Goal: Task Accomplishment & Management: Manage account settings

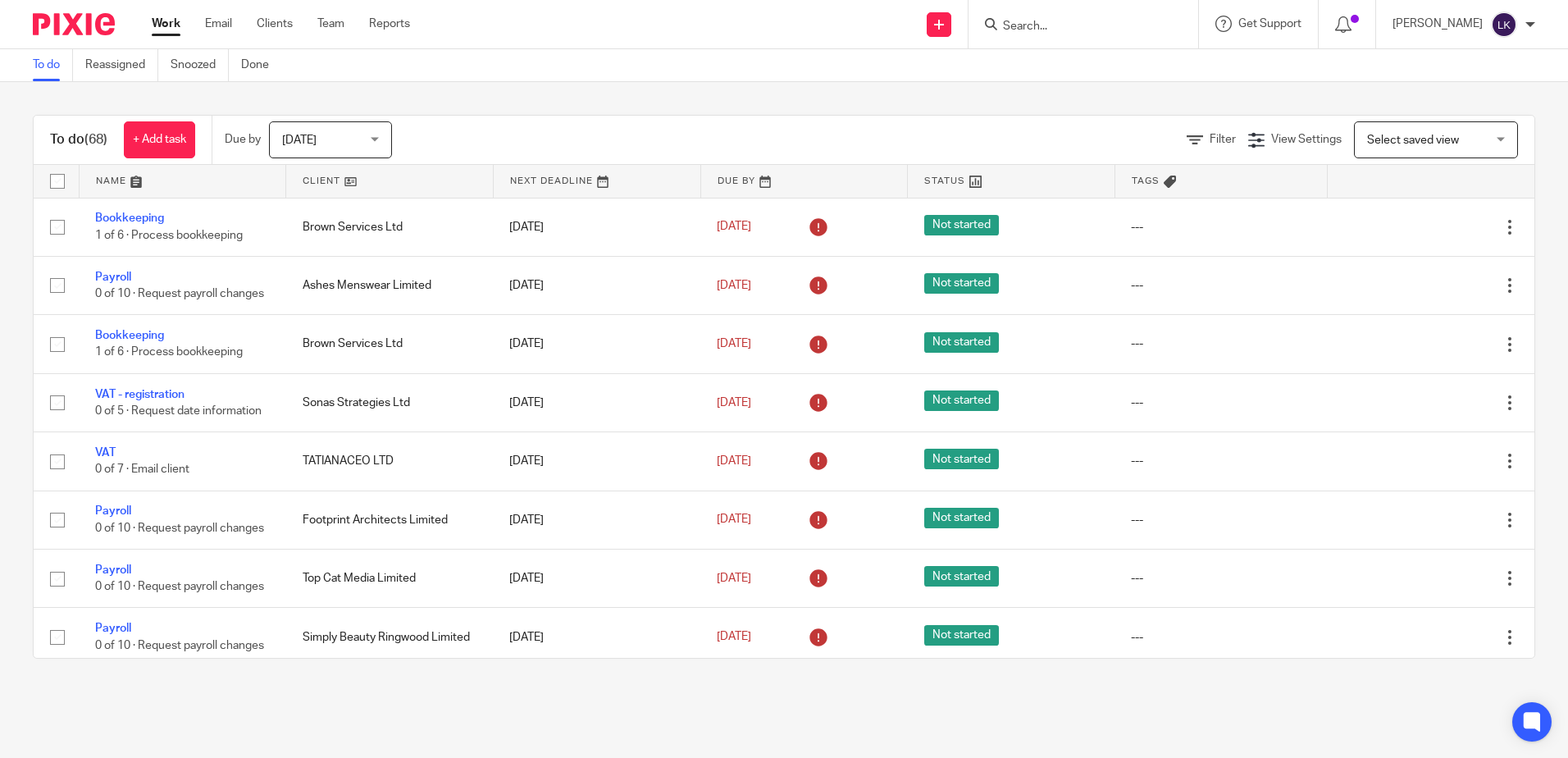
click at [1025, 31] on input "Search" at bounding box center [1076, 27] width 148 height 14
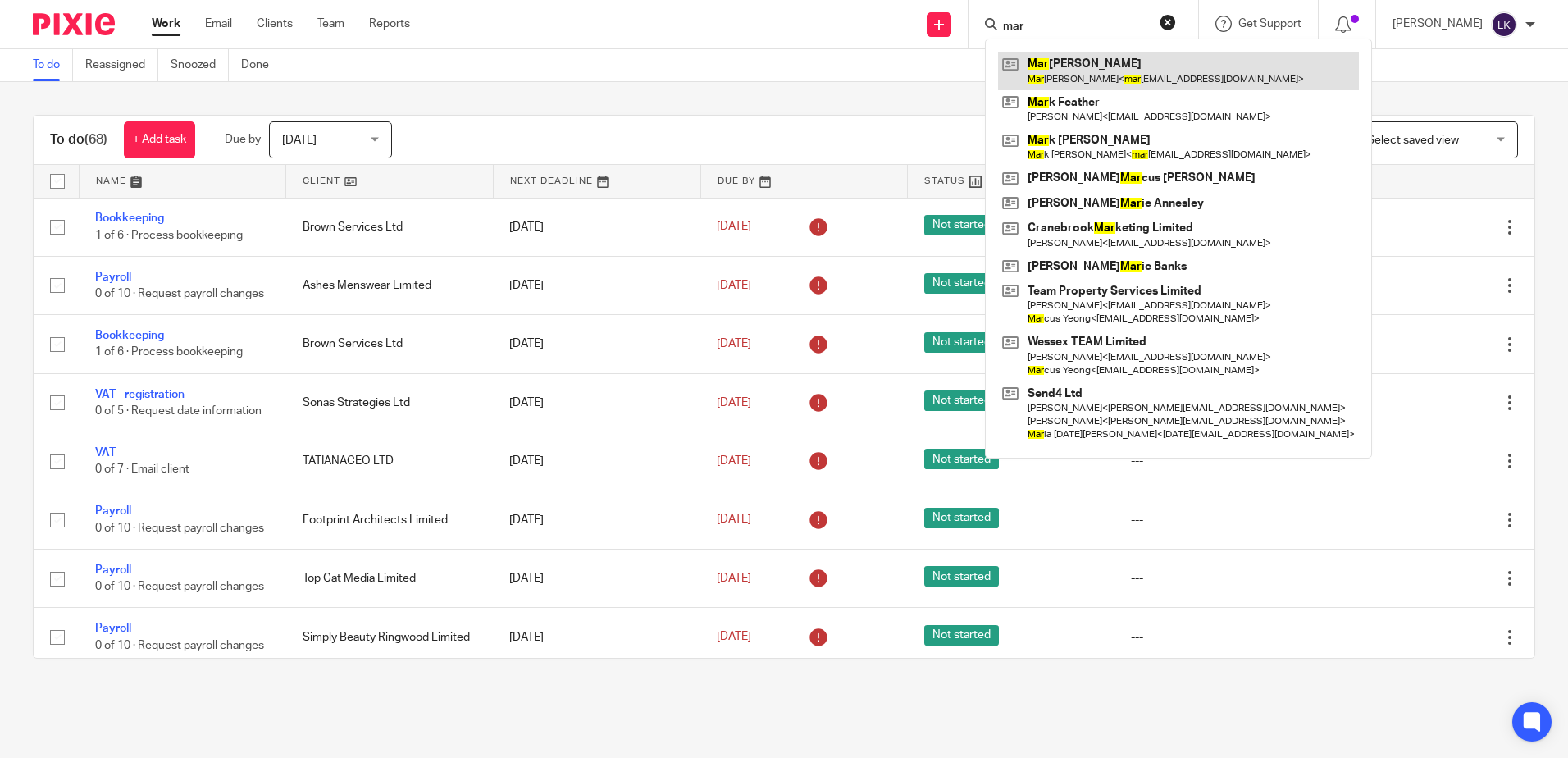
type input "mar"
click at [1074, 64] on link at bounding box center [1178, 70] width 361 height 37
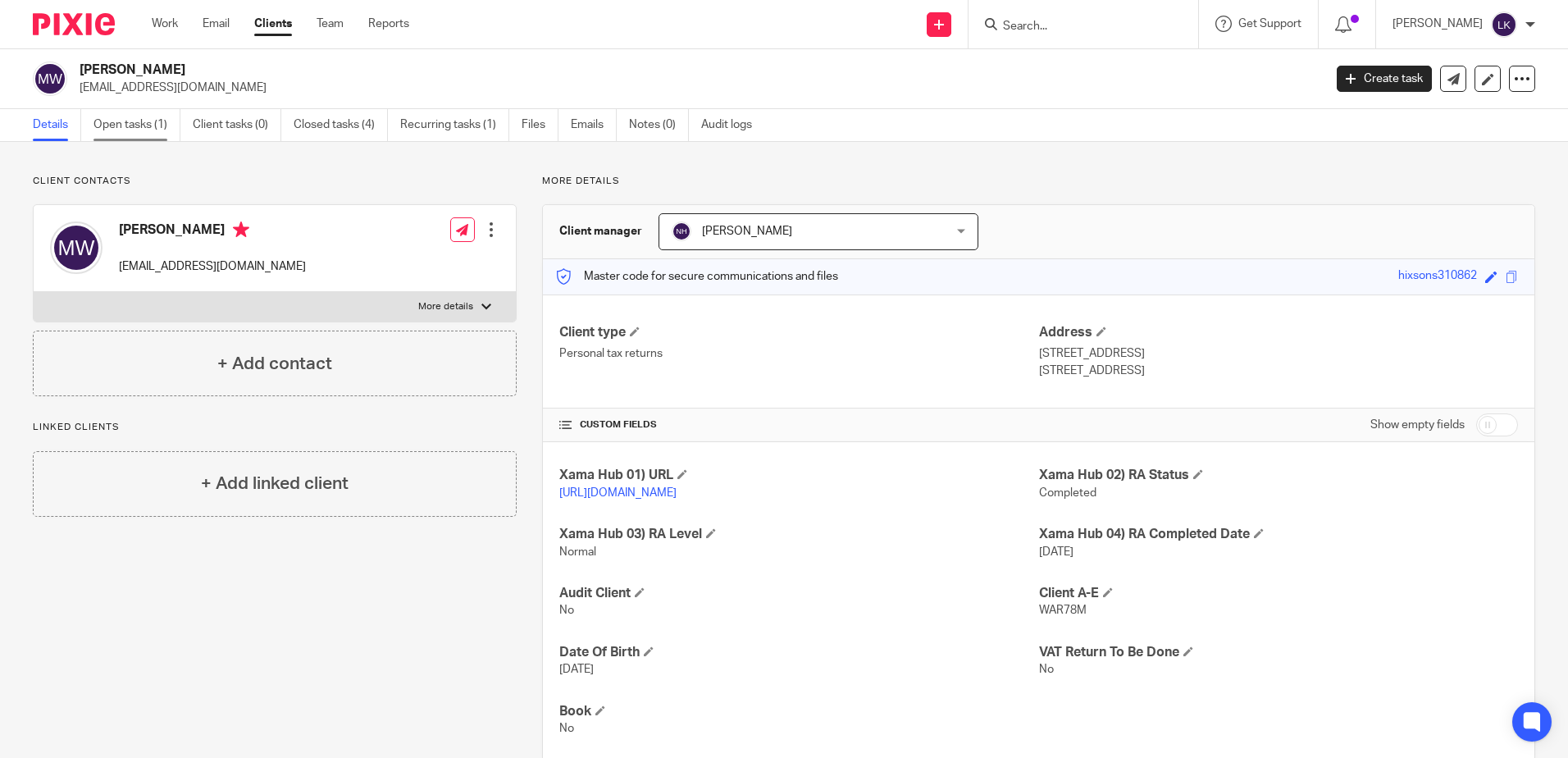
click at [119, 126] on link "Open tasks (1)" at bounding box center [137, 125] width 87 height 32
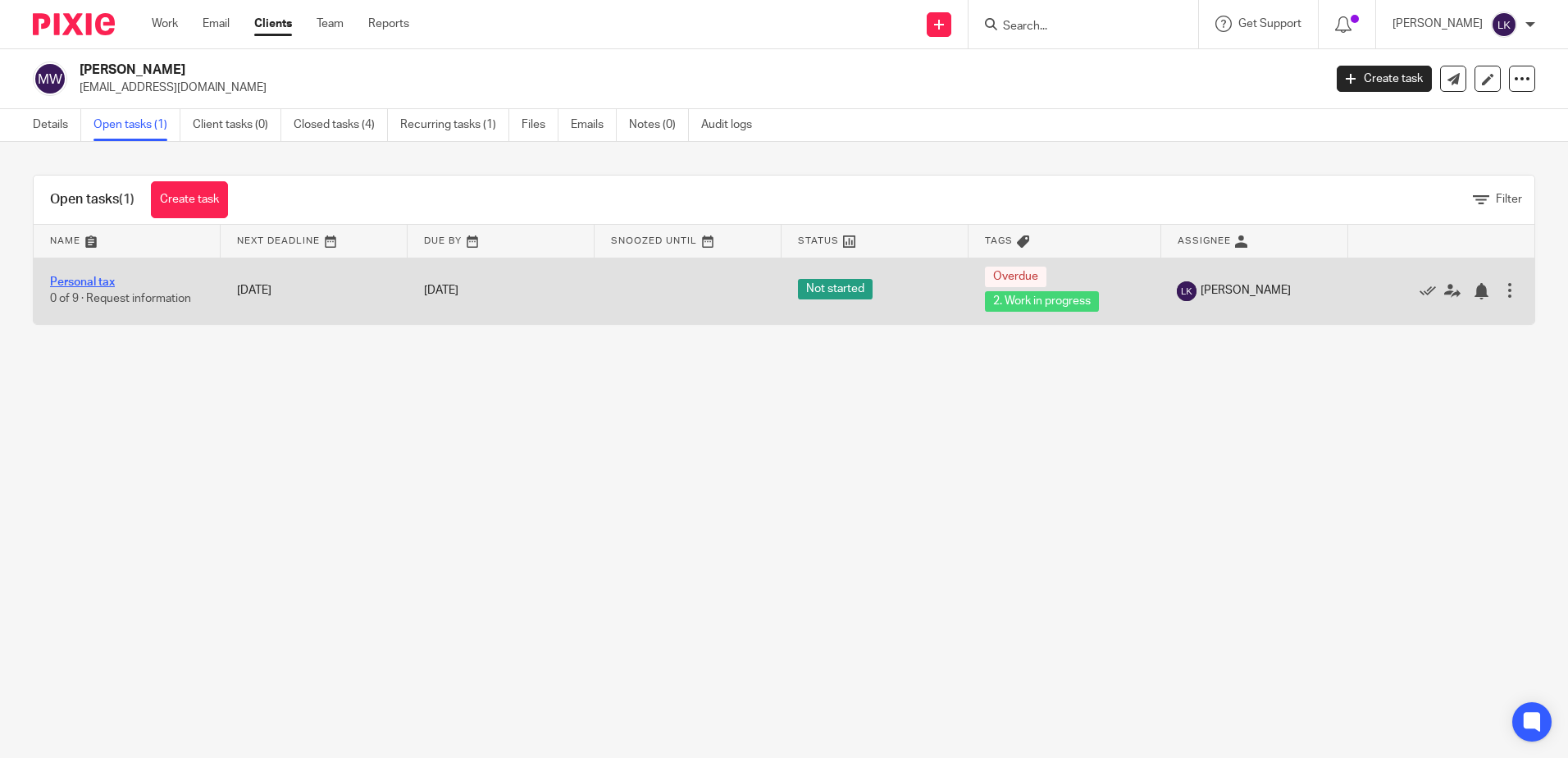
click at [91, 283] on link "Personal tax" at bounding box center [82, 283] width 65 height 11
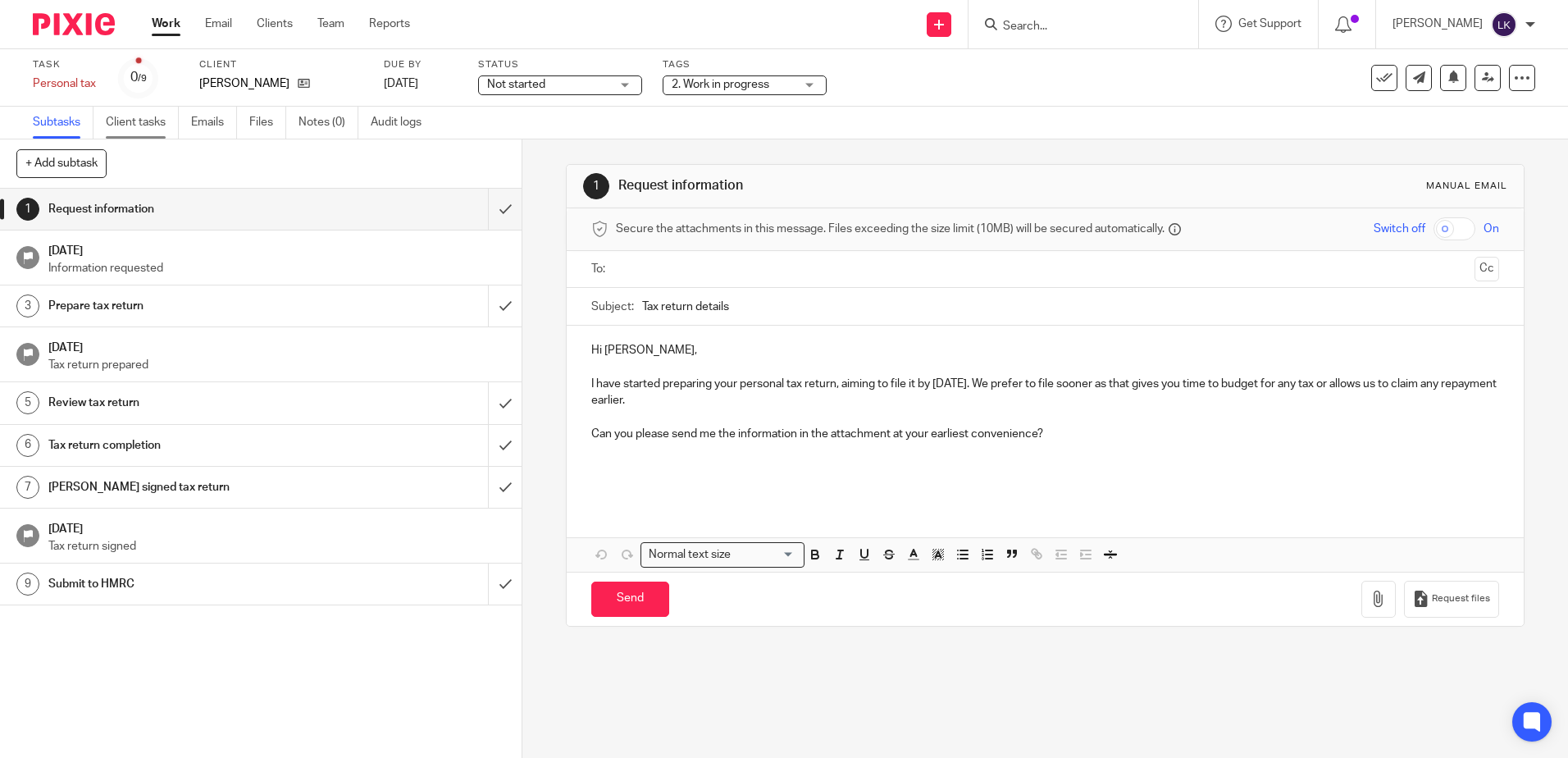
click at [153, 116] on link "Client tasks" at bounding box center [142, 122] width 73 height 32
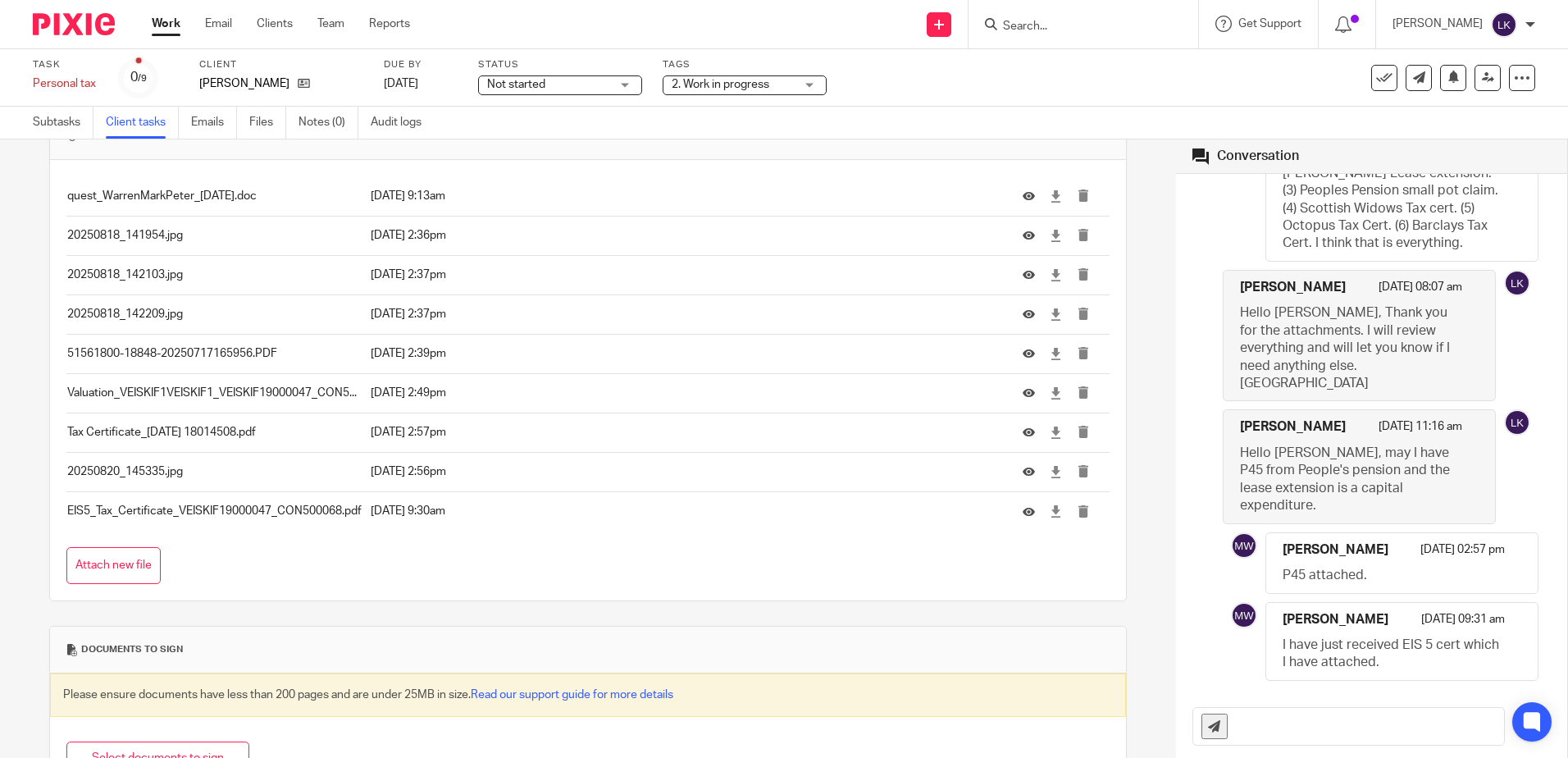
scroll to position [246, 0]
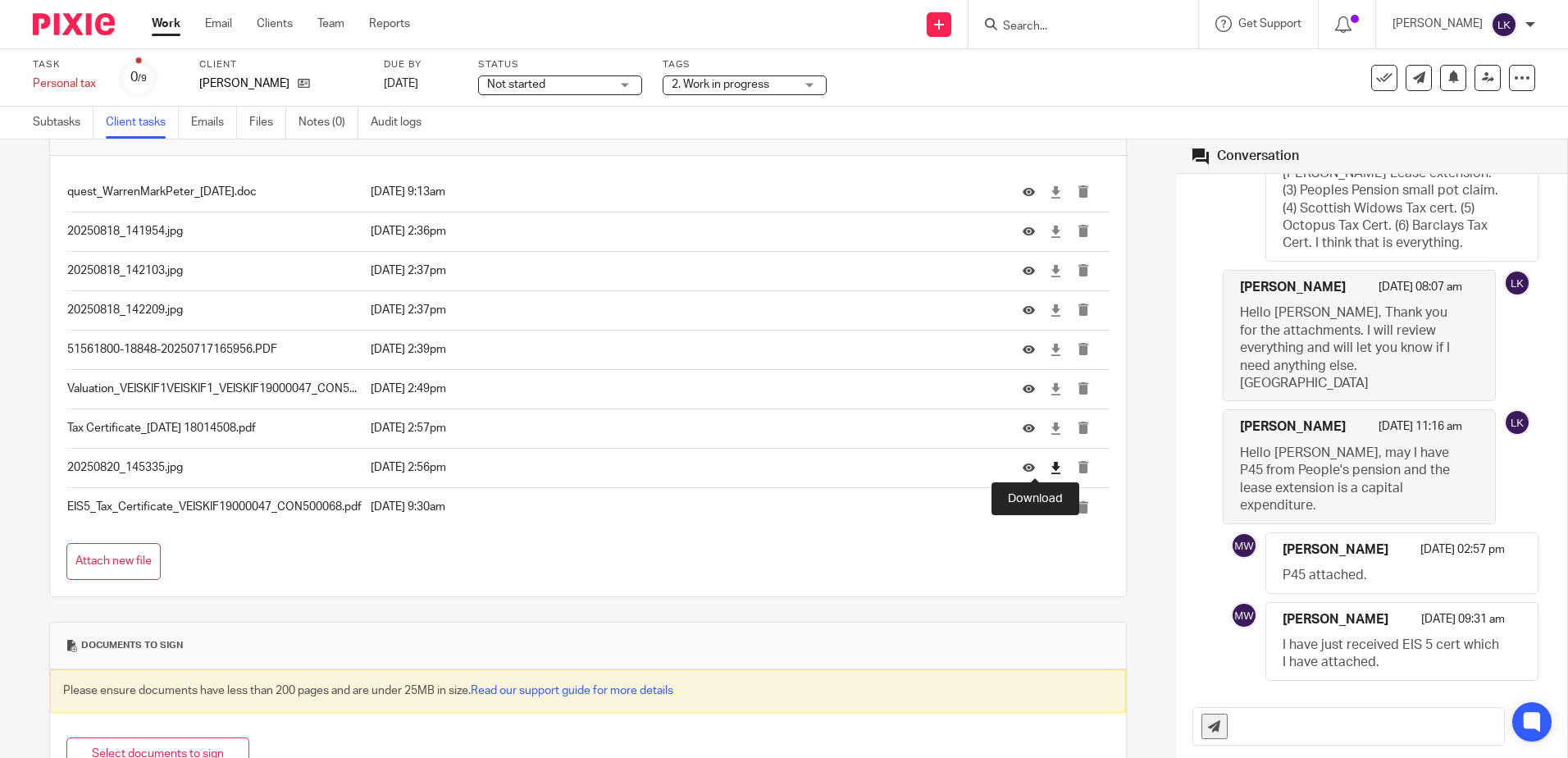
click at [1050, 466] on icon at bounding box center [1056, 468] width 12 height 12
click at [1050, 508] on icon at bounding box center [1056, 507] width 12 height 12
drag, startPoint x: 1121, startPoint y: 291, endPoint x: 1129, endPoint y: 287, distance: 8.9
click at [1121, 291] on div "Task list · Mark as done by the client on 21 Aug at 09:30 am Send to client Sen…" at bounding box center [588, 449] width 1176 height 619
click at [1029, 21] on input "Search" at bounding box center [1076, 27] width 148 height 14
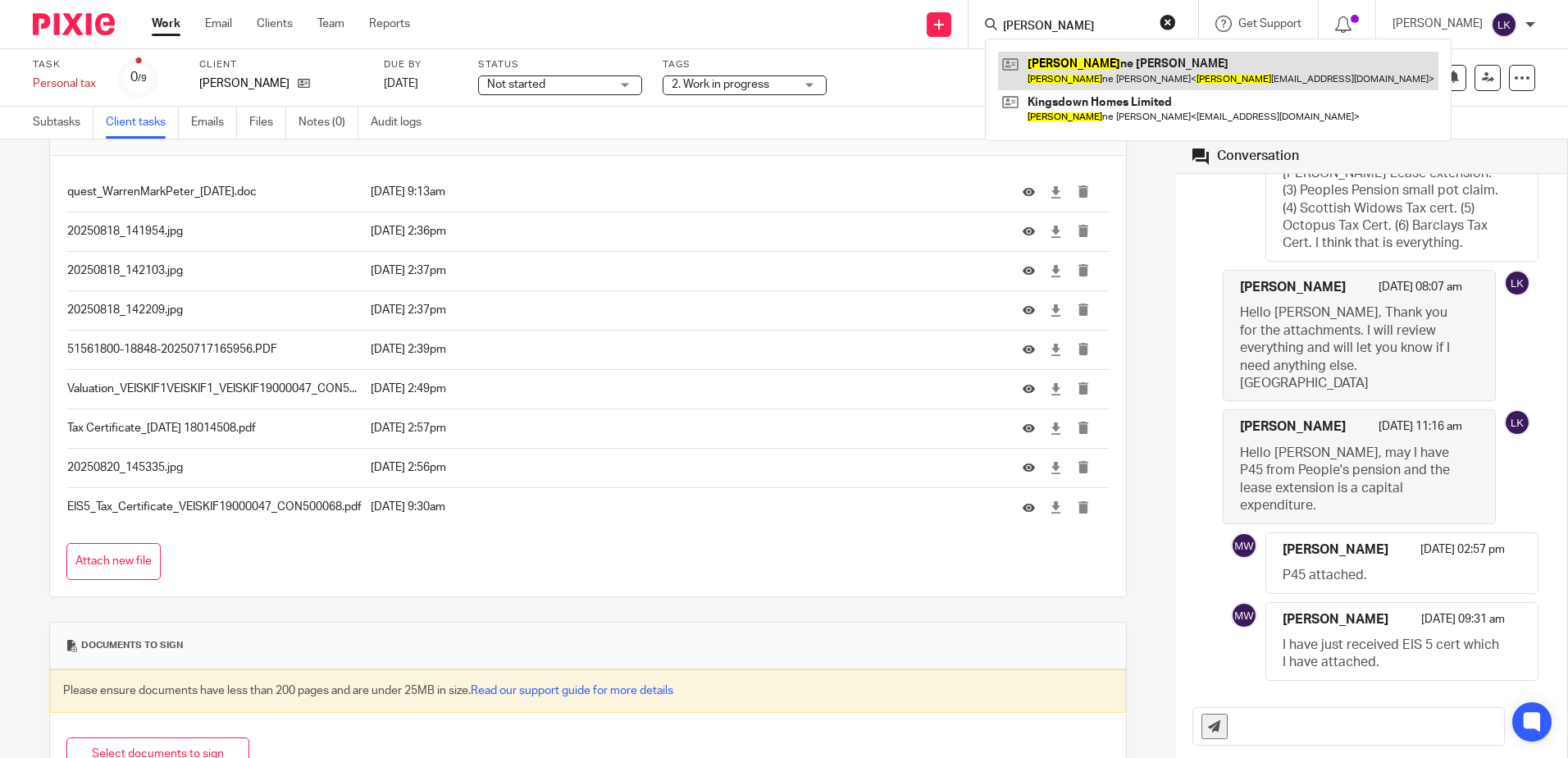
type input "lyn"
click at [1058, 82] on link at bounding box center [1218, 70] width 441 height 37
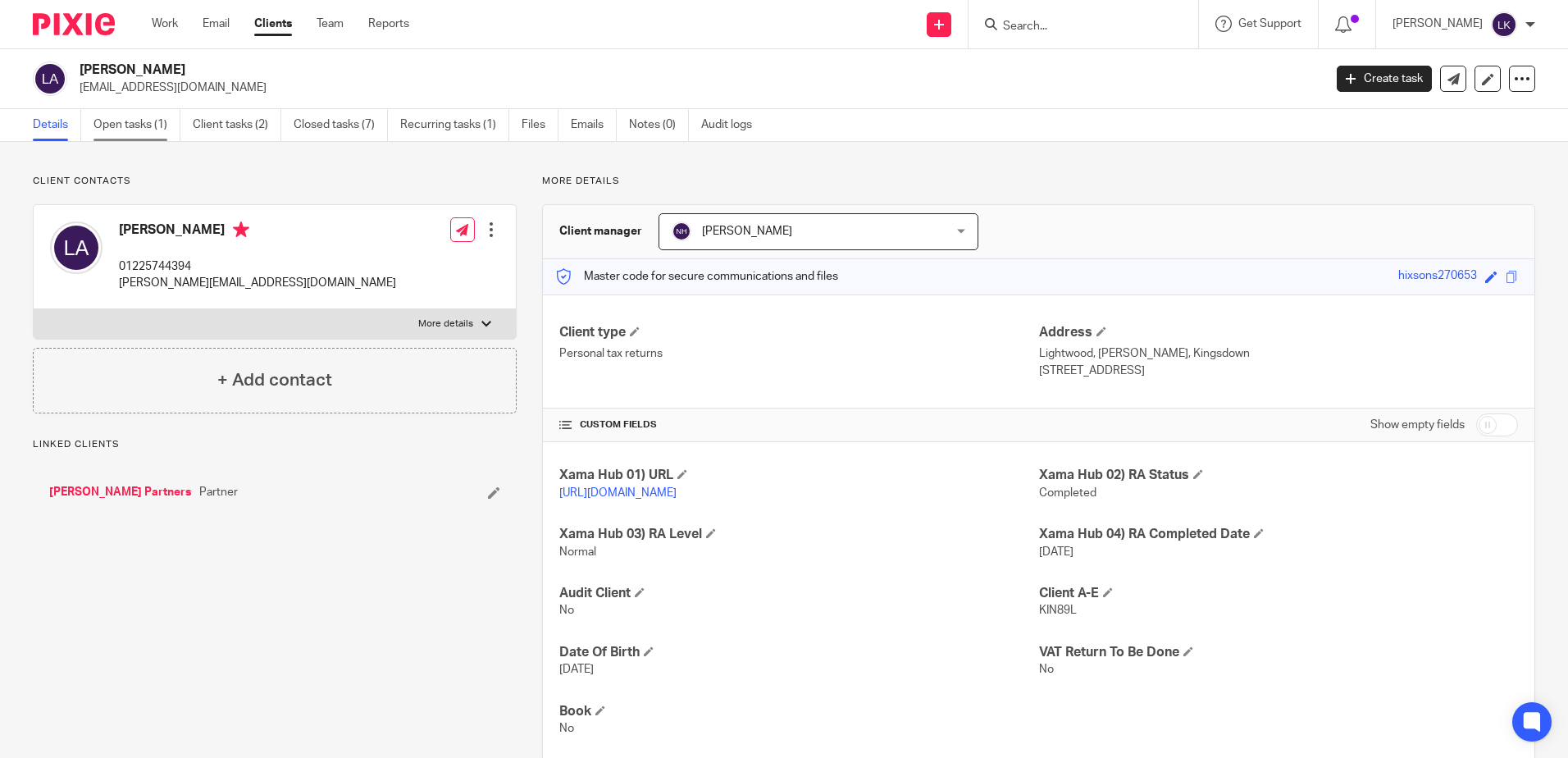
click at [111, 118] on link "Open tasks (1)" at bounding box center [137, 125] width 87 height 32
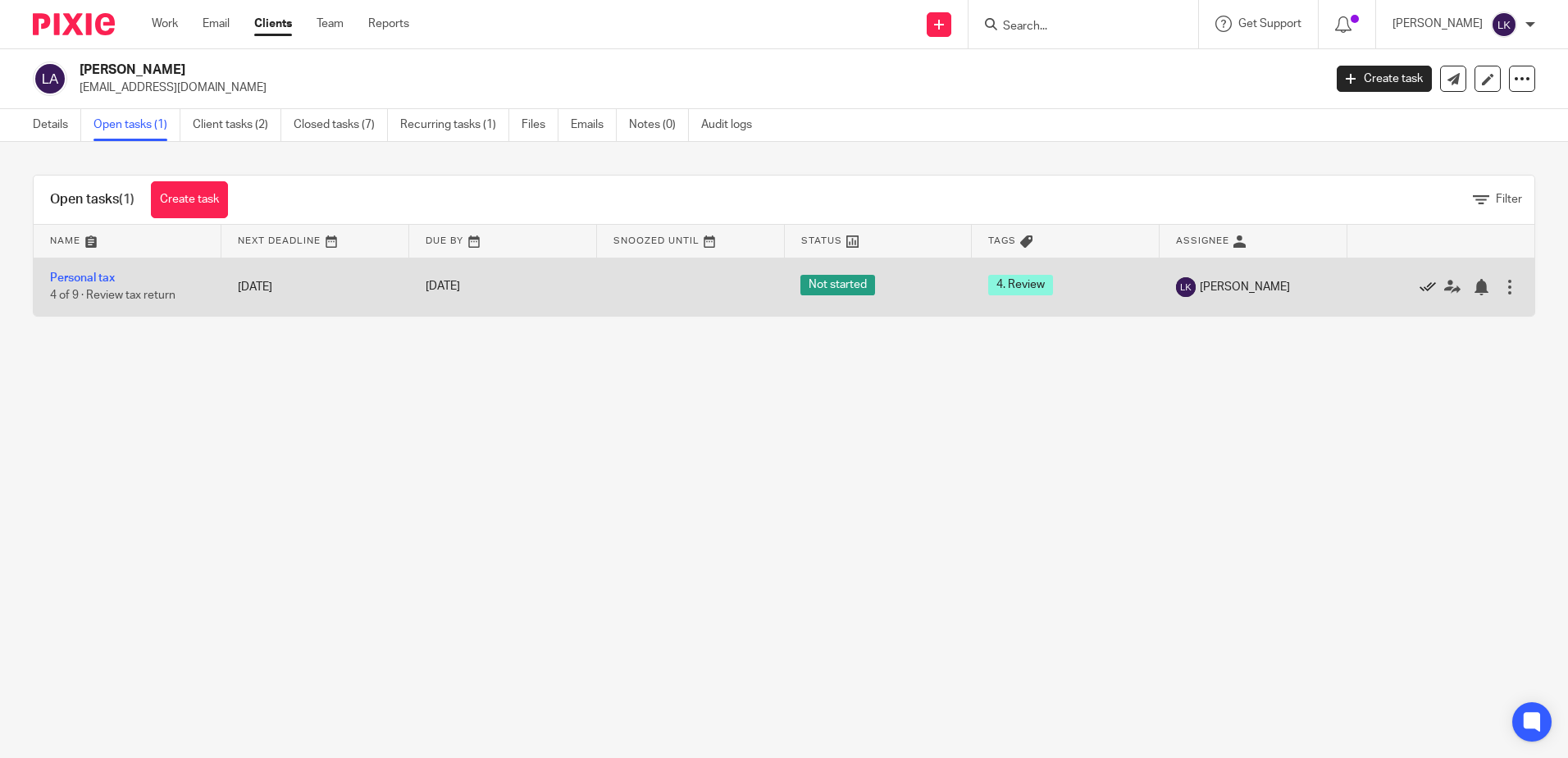
click at [1420, 287] on icon at bounding box center [1427, 287] width 16 height 16
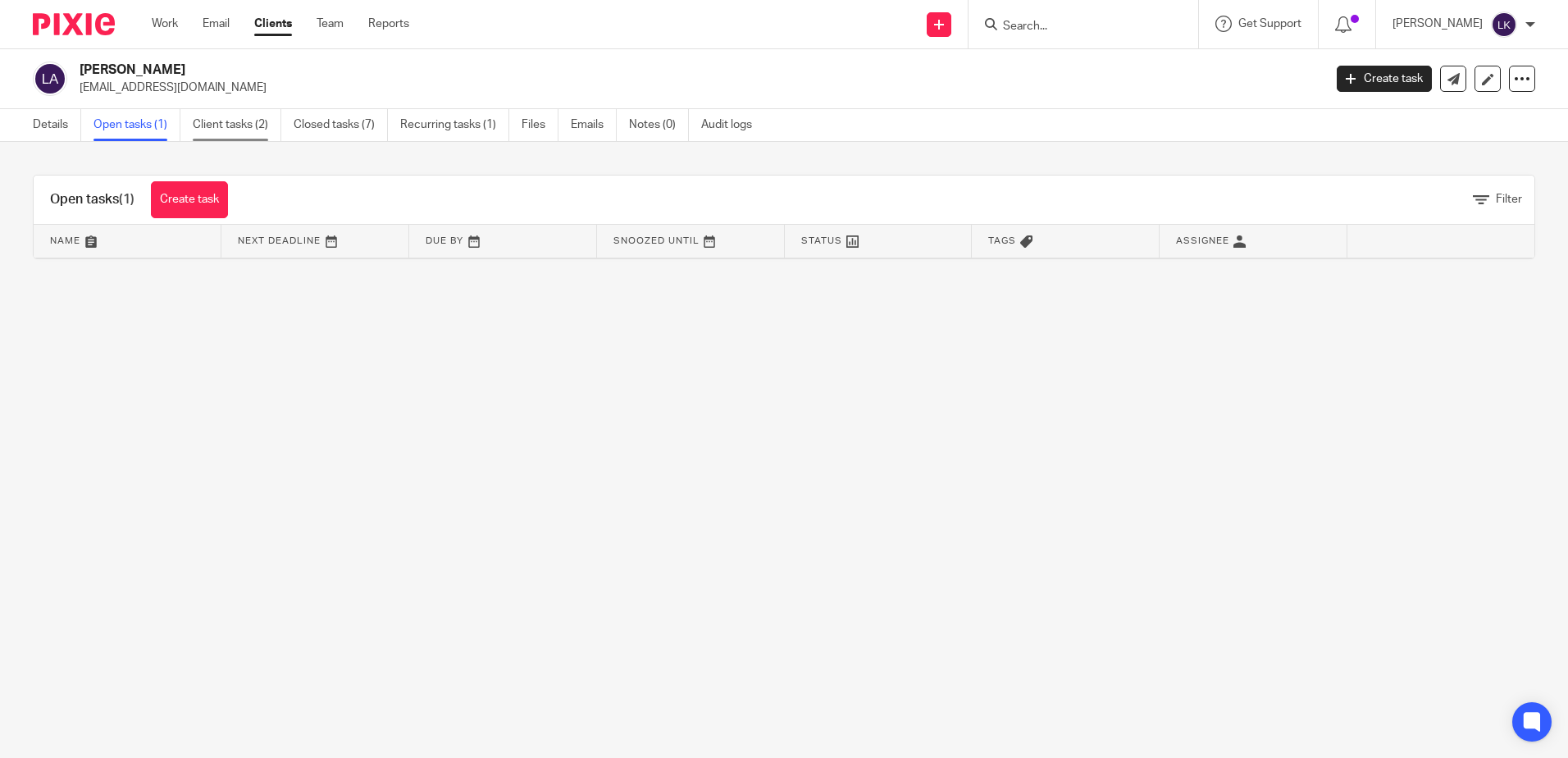
click at [228, 124] on link "Client tasks (2)" at bounding box center [237, 125] width 88 height 32
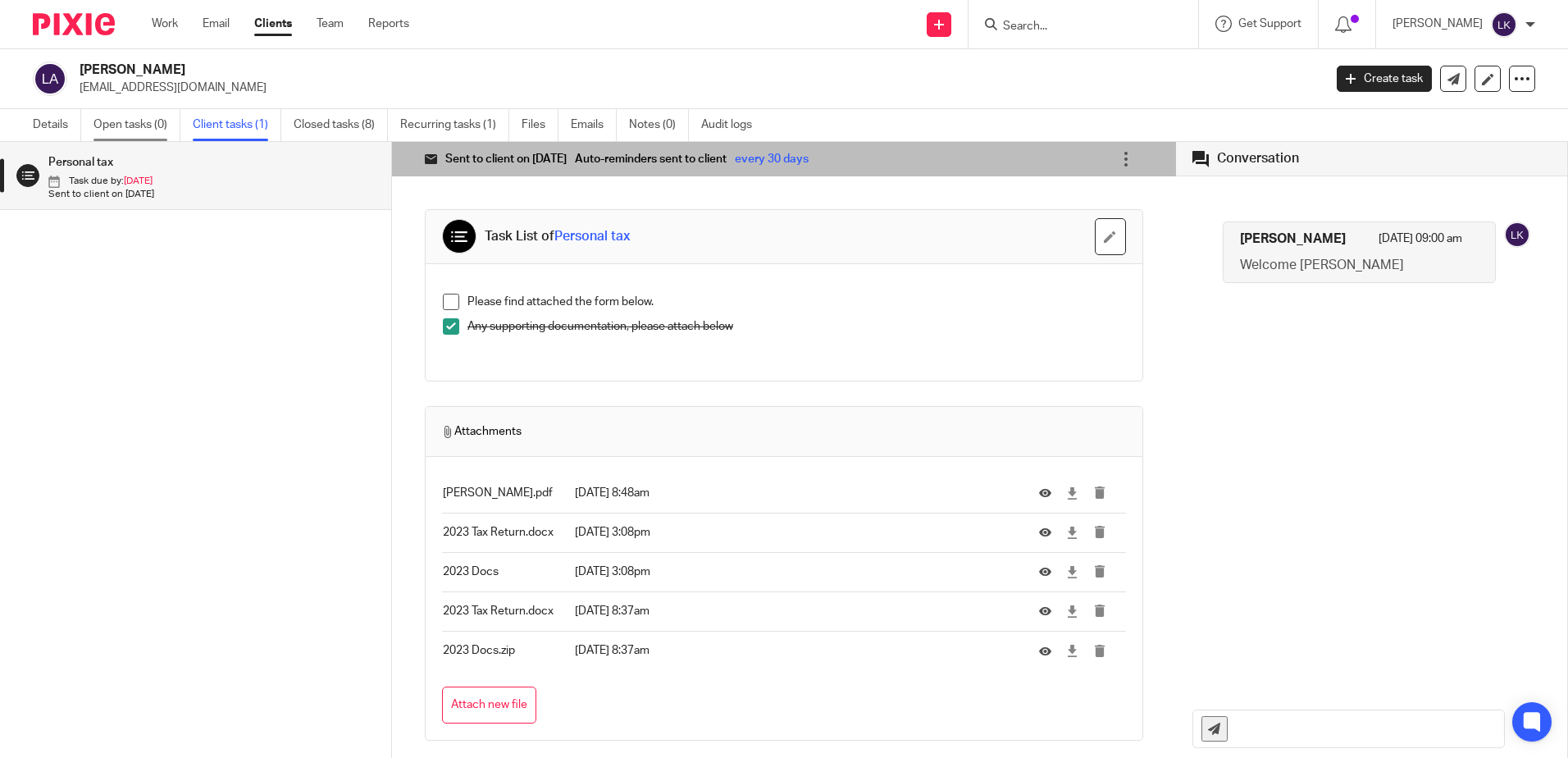
click at [119, 126] on link "Open tasks (0)" at bounding box center [137, 125] width 87 height 32
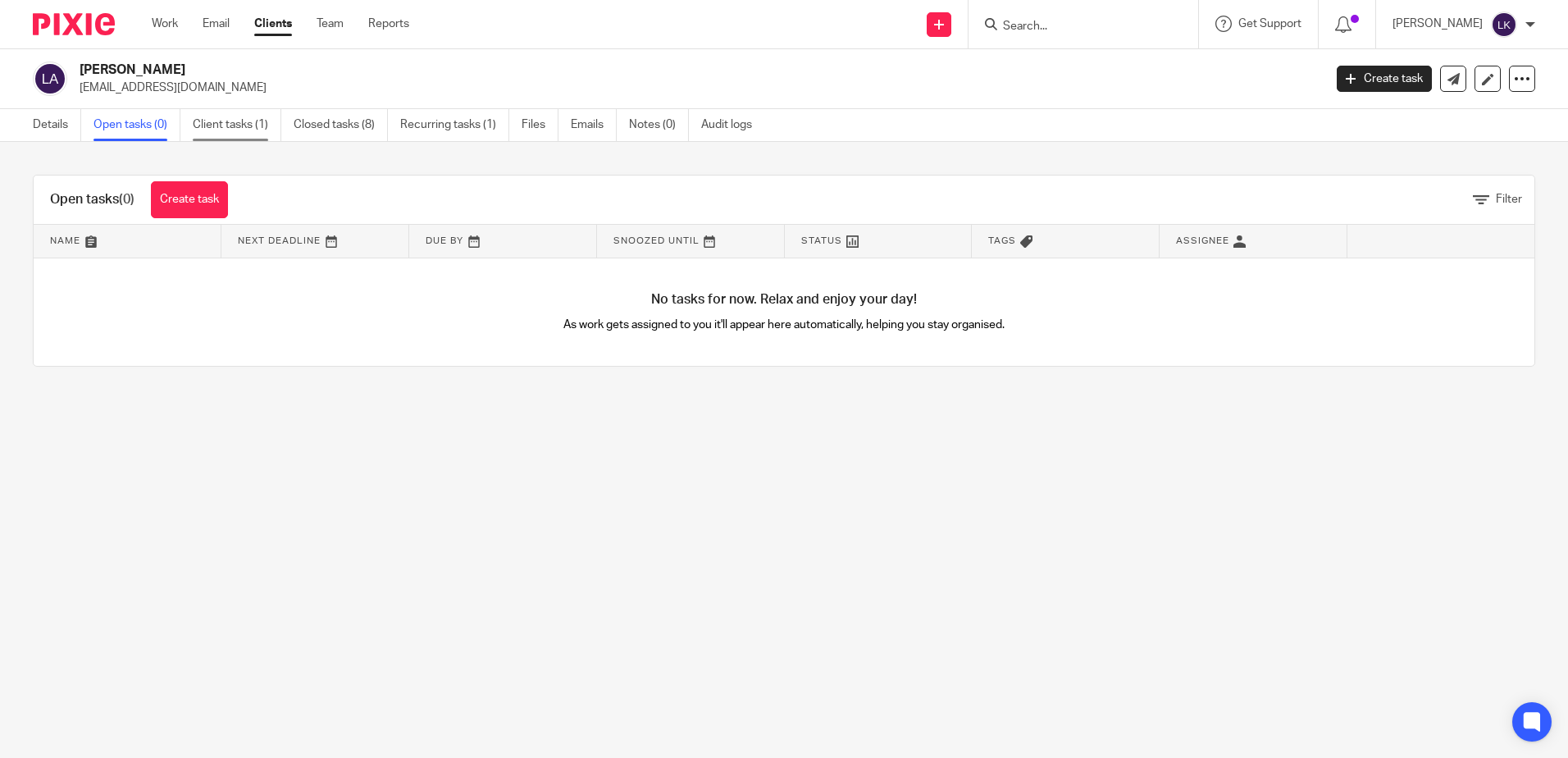
click at [220, 124] on link "Client tasks (1)" at bounding box center [237, 125] width 88 height 32
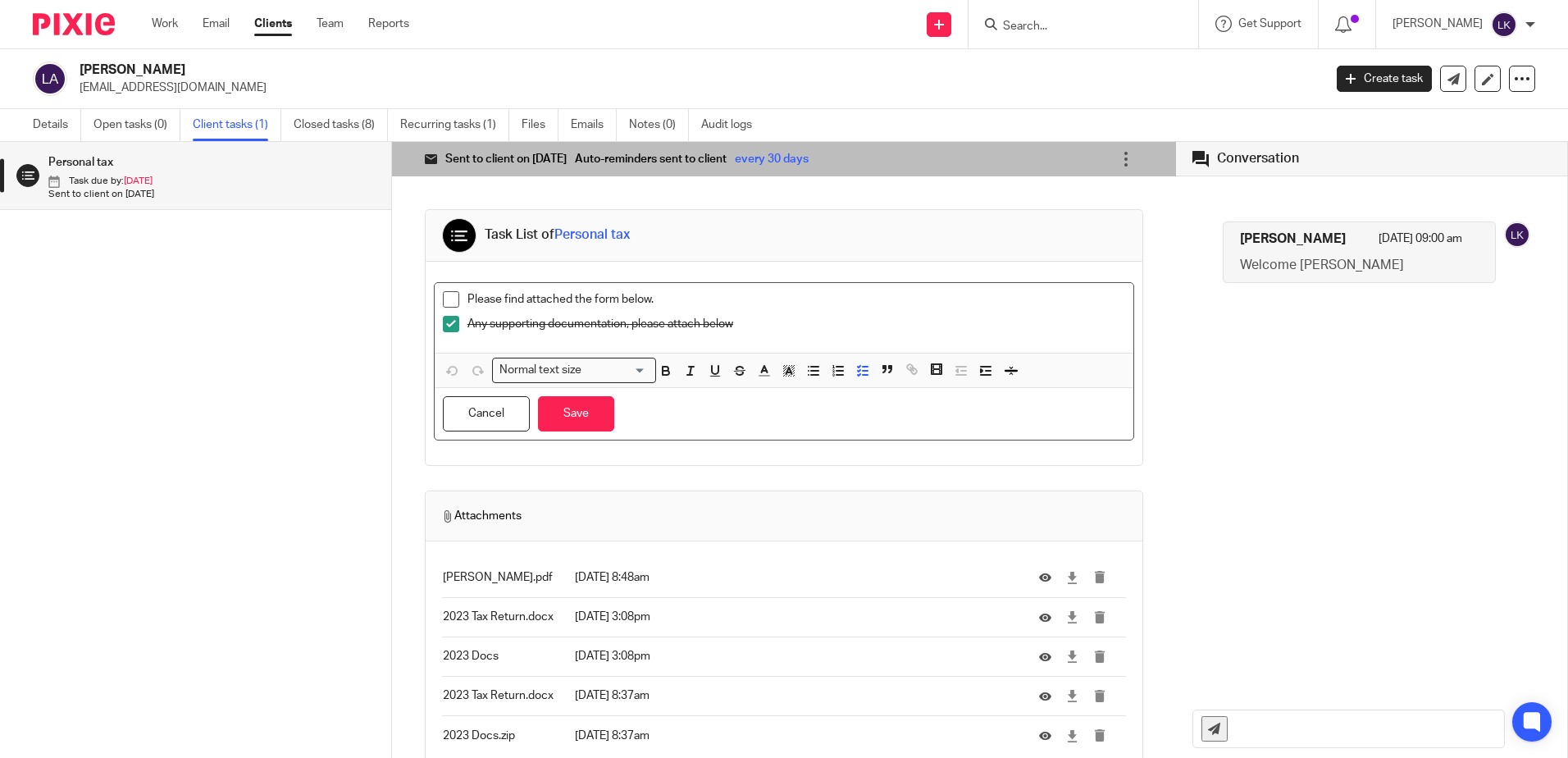
click at [443, 302] on span at bounding box center [450, 299] width 16 height 16
click at [579, 422] on button "Save" at bounding box center [577, 414] width 77 height 35
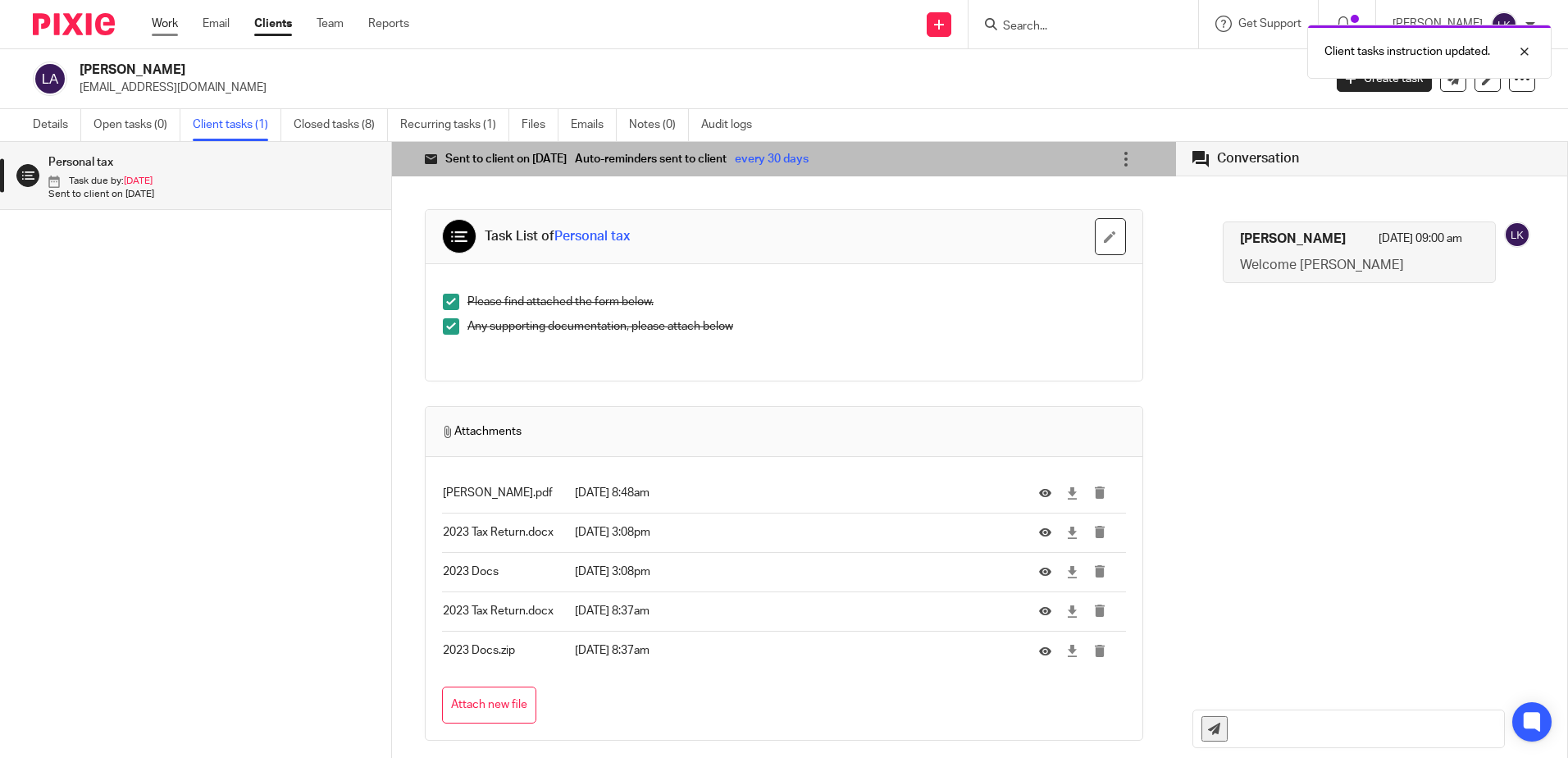
click at [158, 18] on link "Work" at bounding box center [164, 23] width 26 height 16
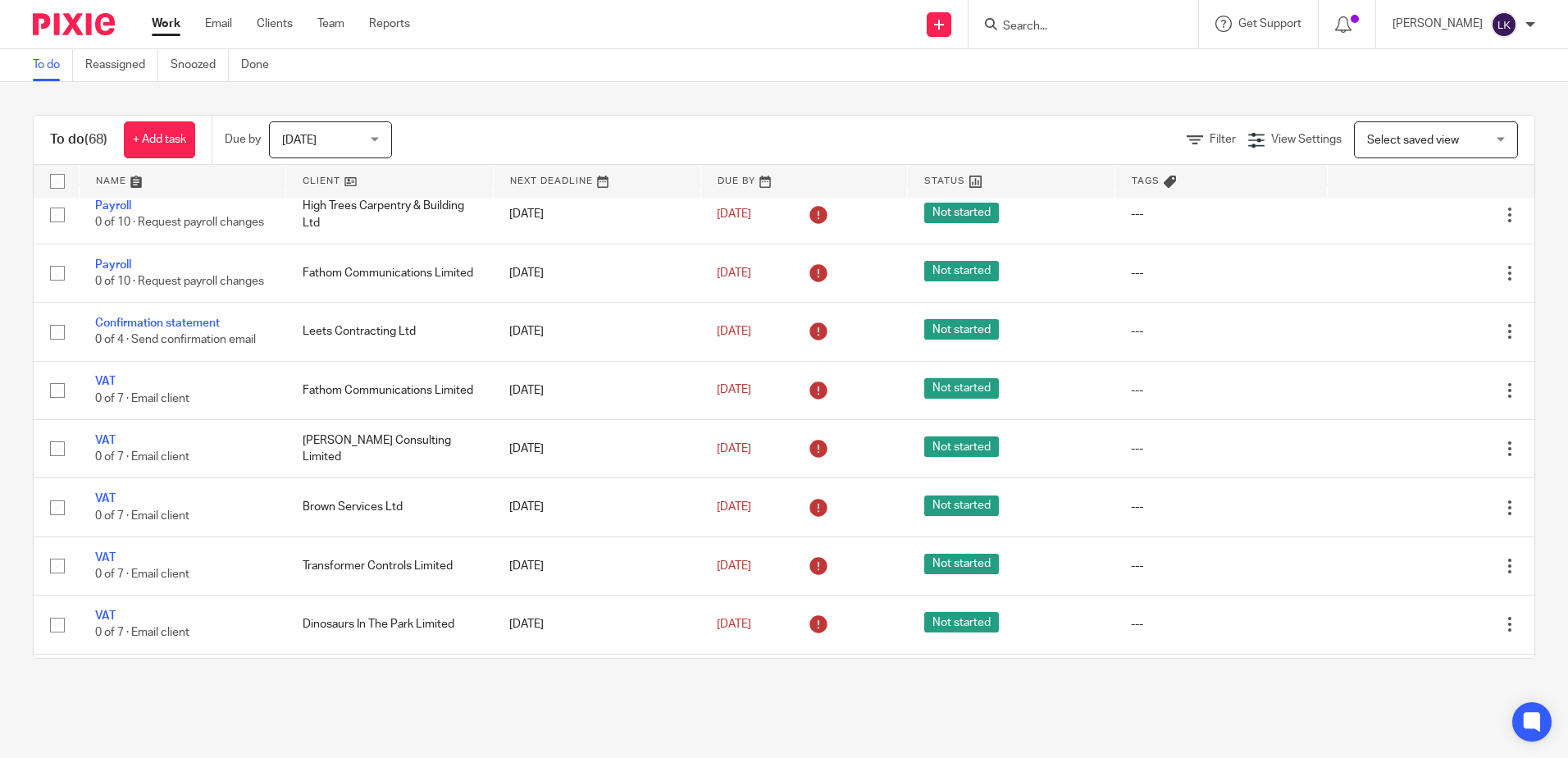
scroll to position [1067, 0]
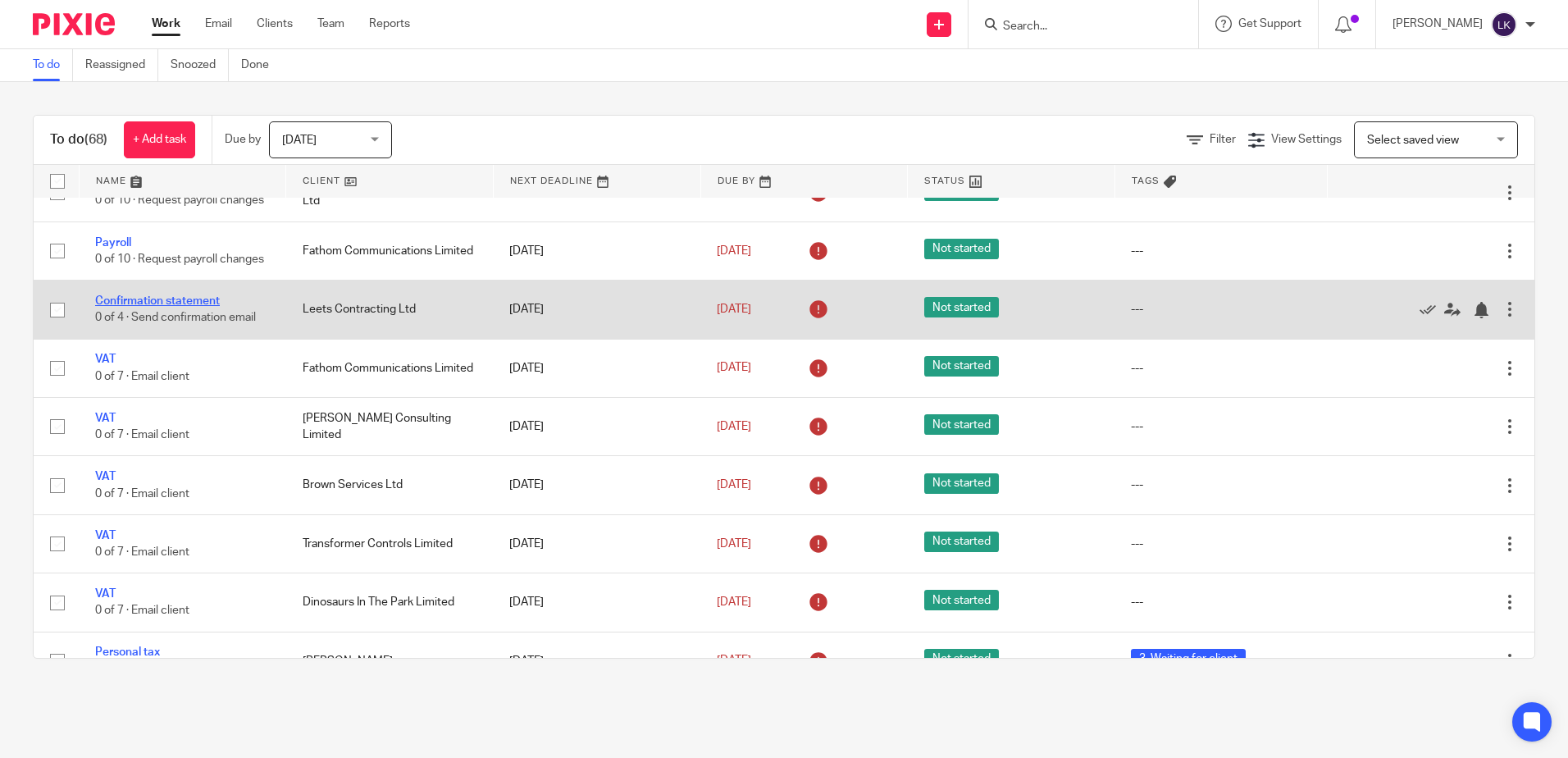
click at [170, 307] on link "Confirmation statement" at bounding box center [157, 301] width 125 height 11
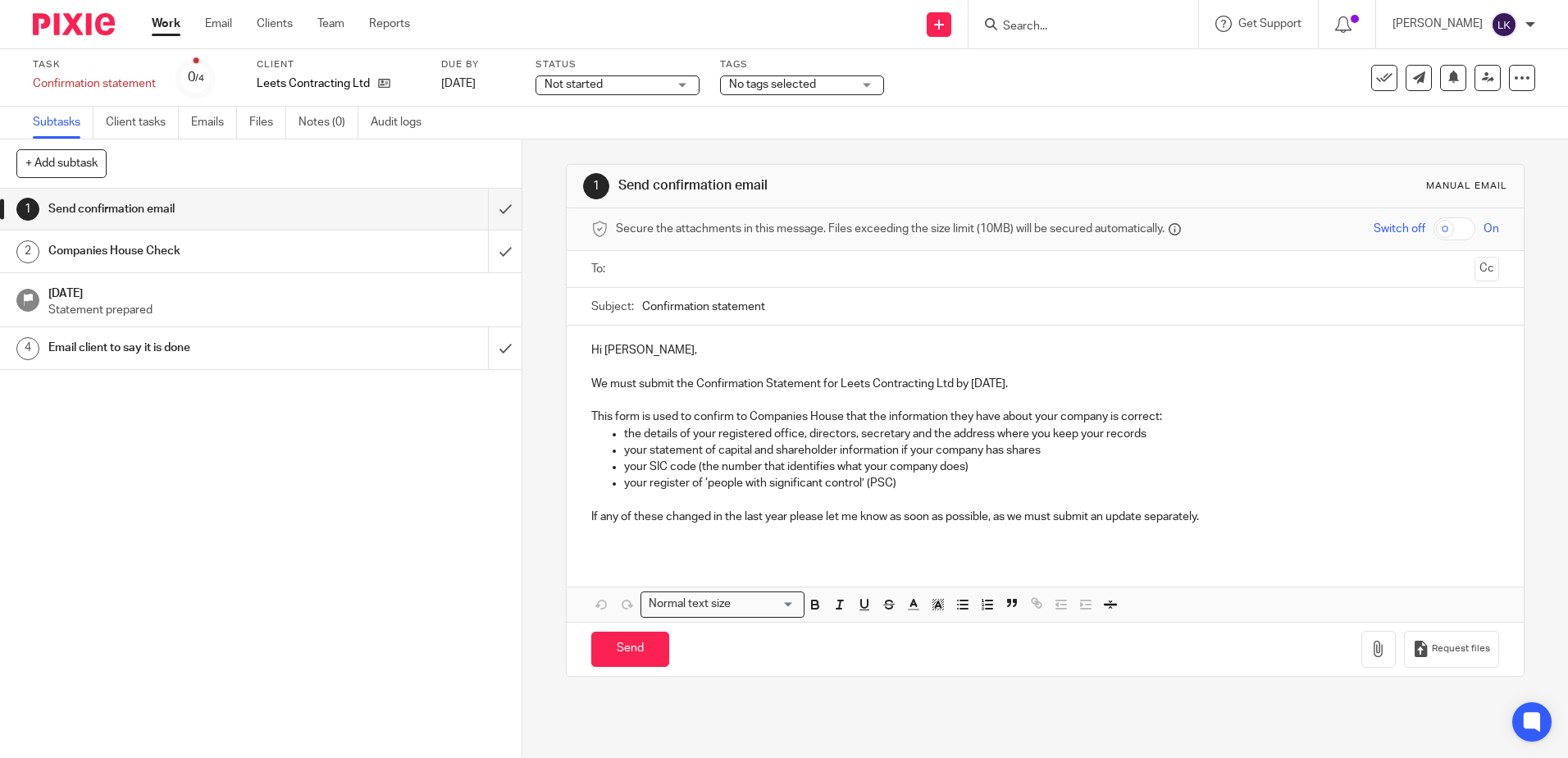
click at [662, 270] on input "text" at bounding box center [1044, 269] width 846 height 19
click at [1220, 516] on p "If any of these changed in the last year please let me know as soon as possible…" at bounding box center [1044, 519] width 907 height 16
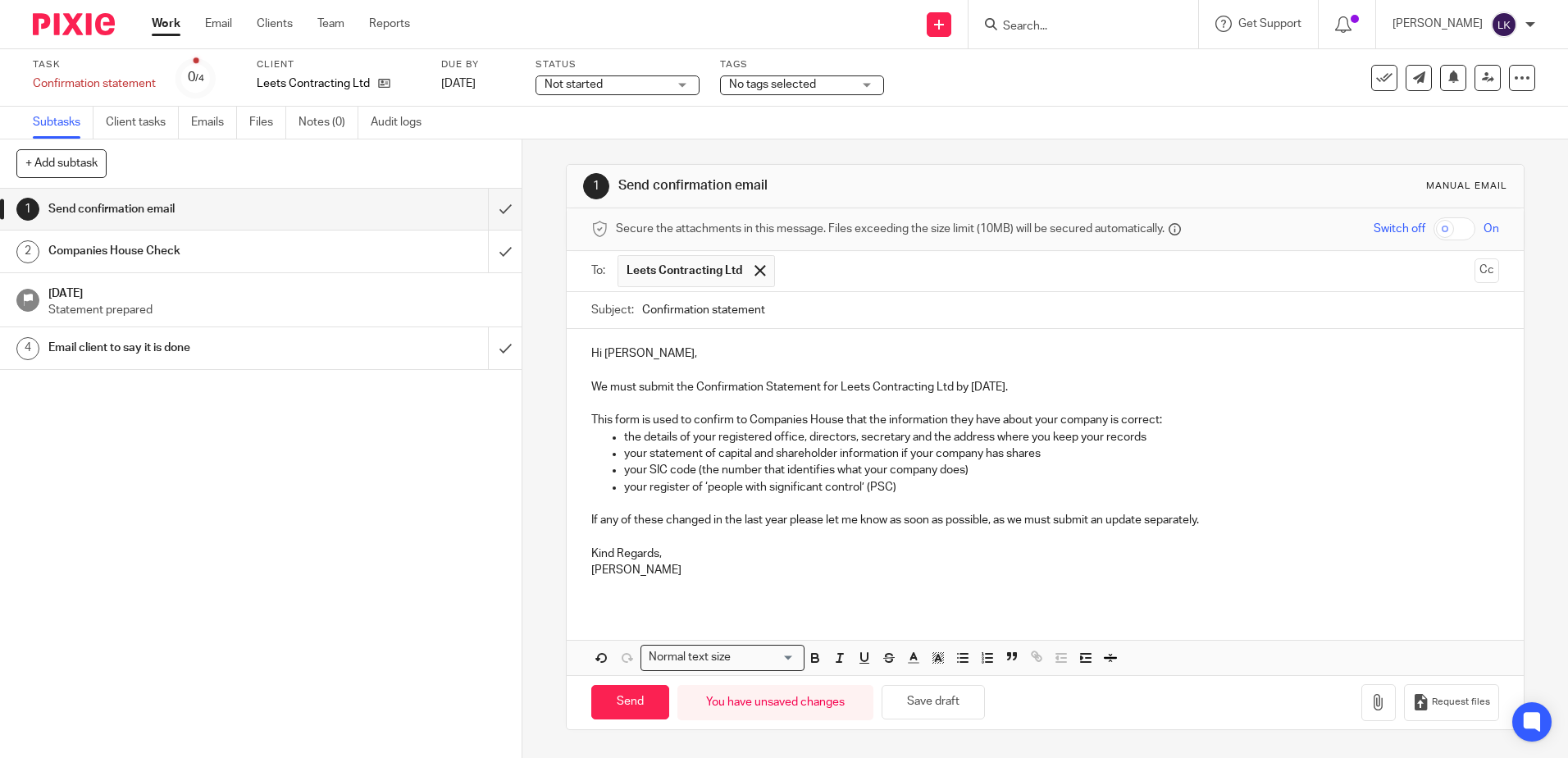
drag, startPoint x: 597, startPoint y: 355, endPoint x: 598, endPoint y: 363, distance: 8.1
click at [597, 355] on p "Hi Rauno," at bounding box center [1044, 354] width 907 height 16
click at [673, 356] on p "Hello Rauno," at bounding box center [1044, 354] width 907 height 16
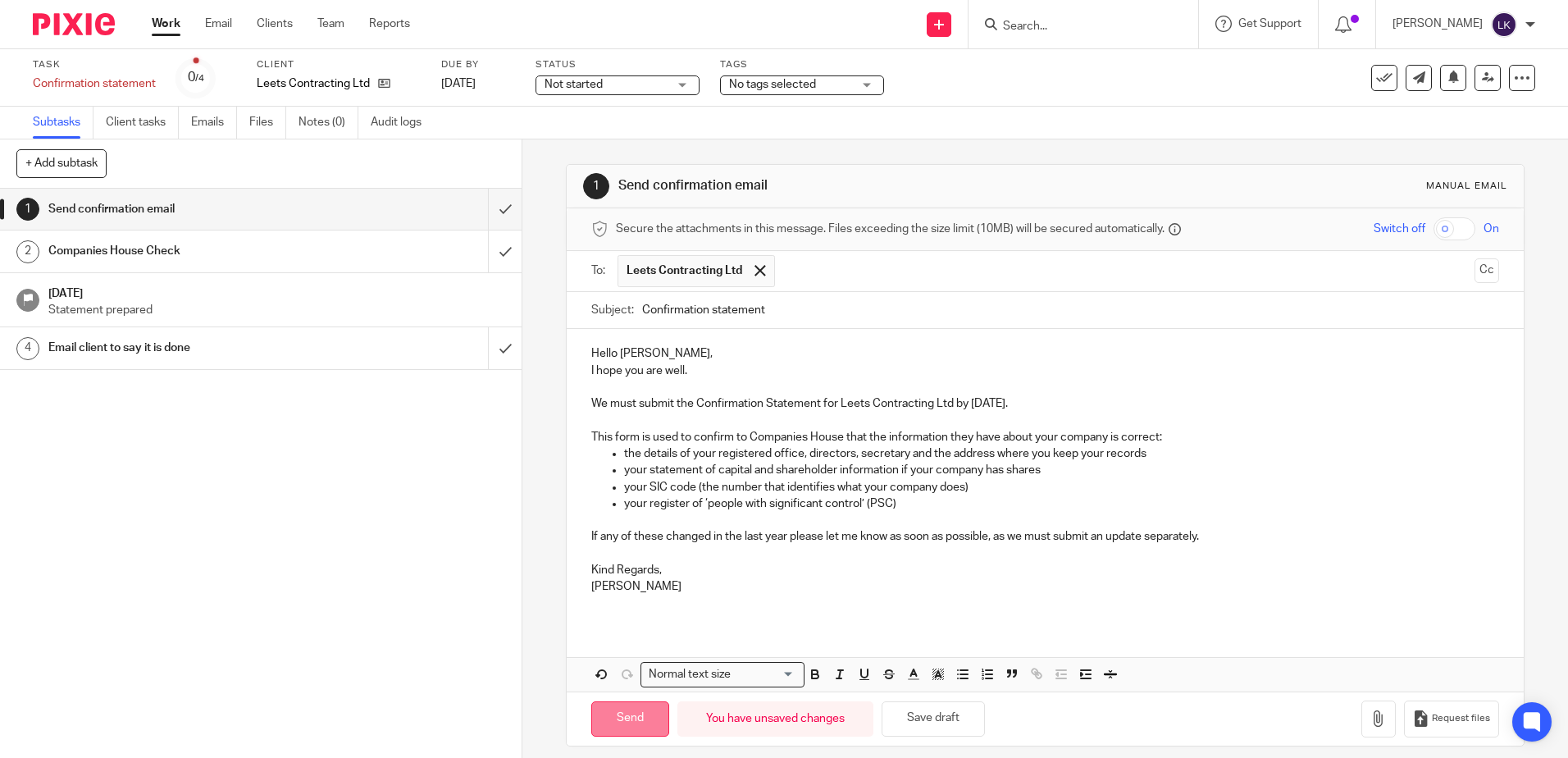
click at [610, 717] on input "Send" at bounding box center [629, 719] width 78 height 35
type input "Sent"
click at [1036, 26] on input "Search" at bounding box center [1076, 27] width 148 height 14
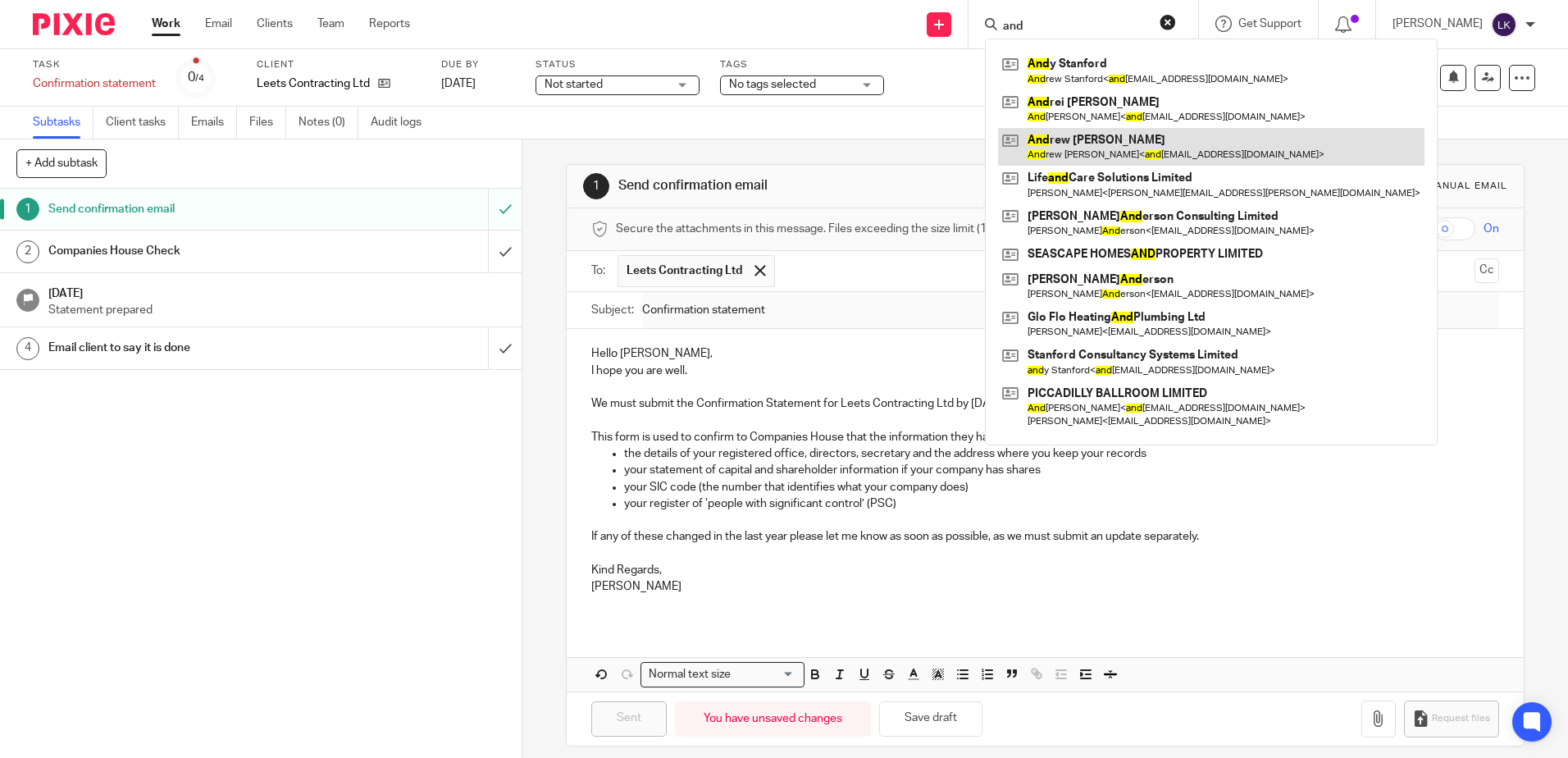
type input "and"
click at [1087, 139] on link at bounding box center [1211, 147] width 426 height 37
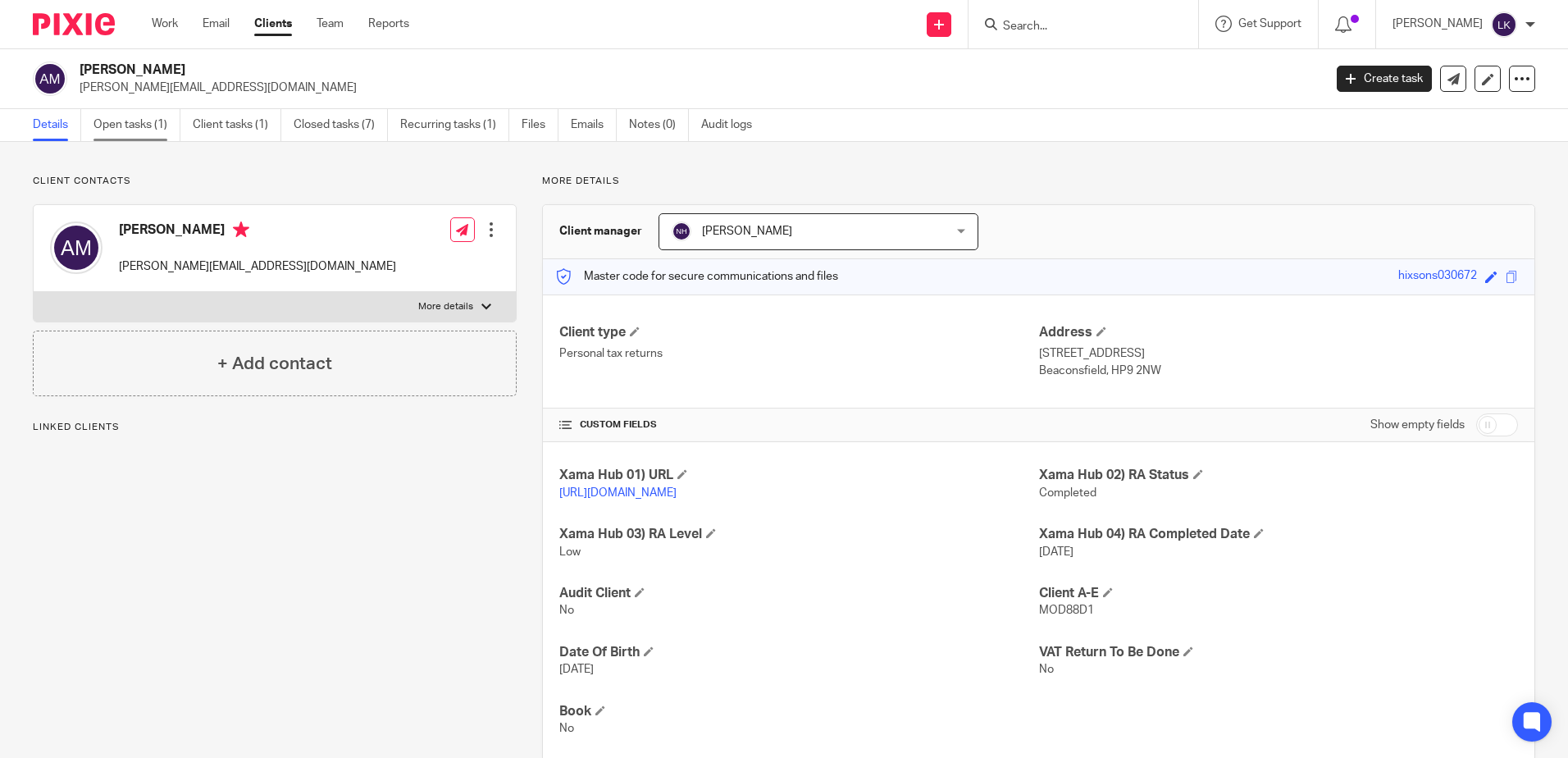
click at [122, 120] on link "Open tasks (1)" at bounding box center [137, 125] width 87 height 32
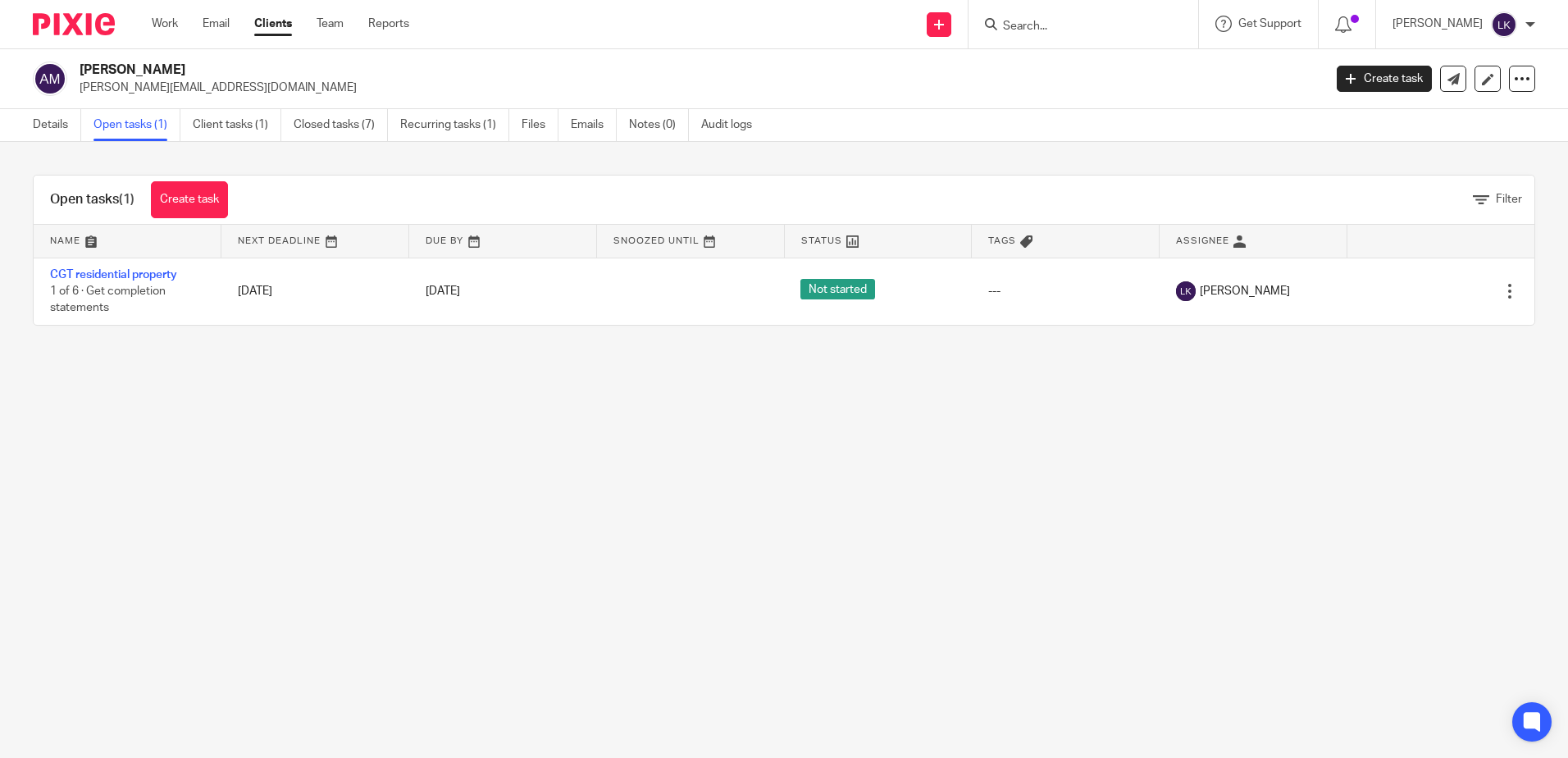
click at [1026, 21] on input "Search" at bounding box center [1076, 27] width 148 height 14
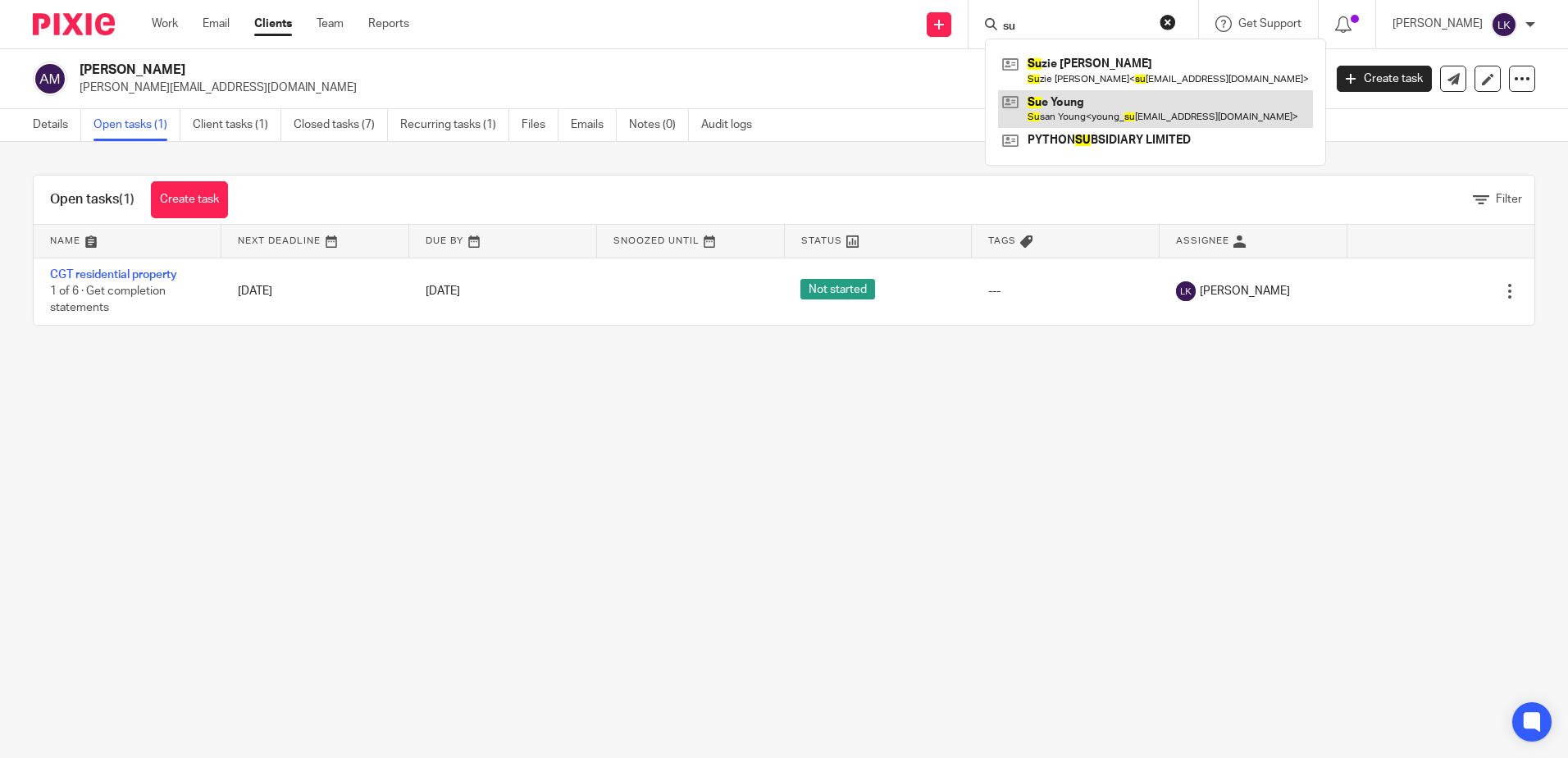
type input "su"
click at [1074, 107] on link at bounding box center [1155, 108] width 315 height 37
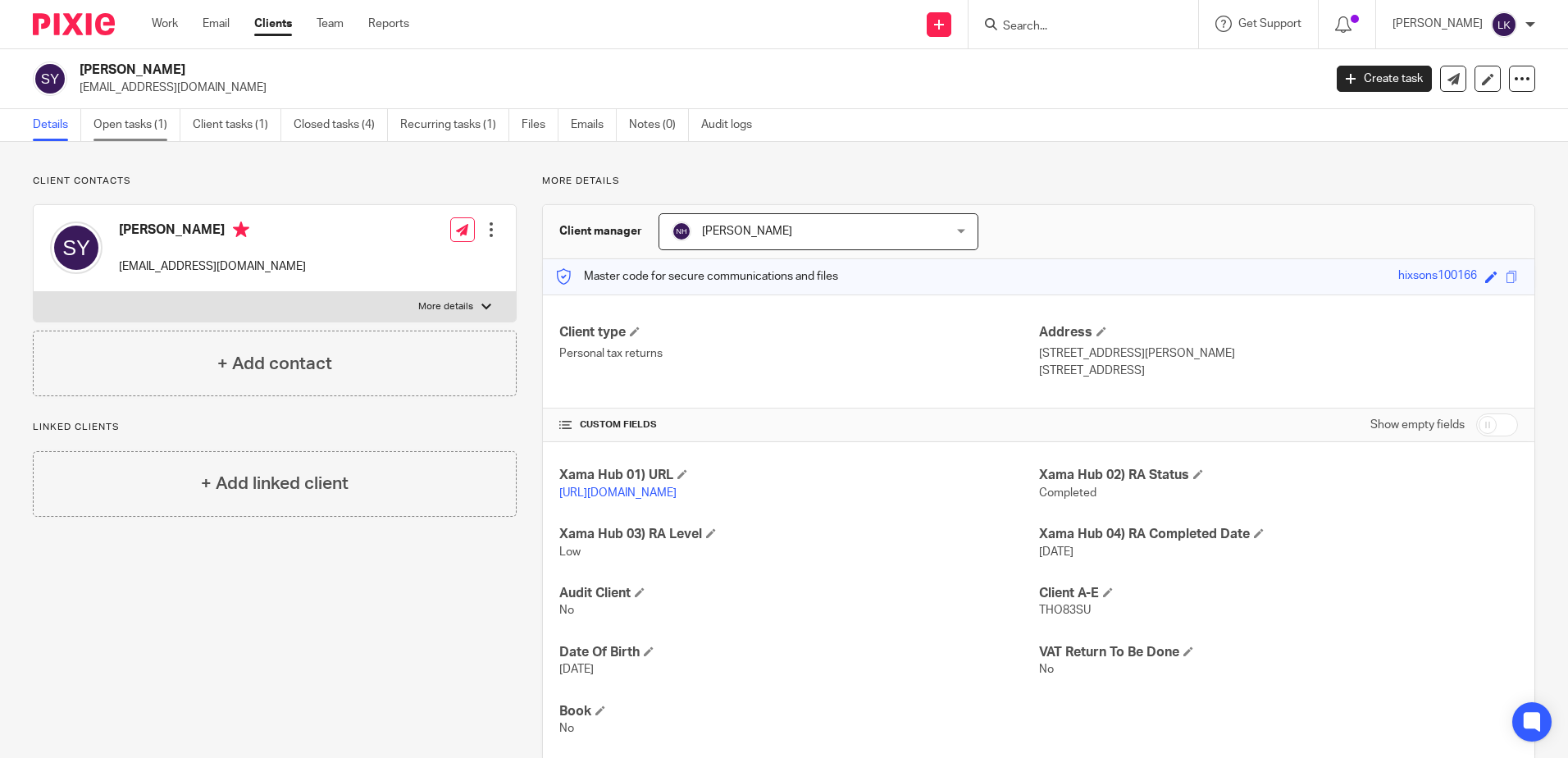
click at [126, 120] on link "Open tasks (1)" at bounding box center [137, 125] width 87 height 32
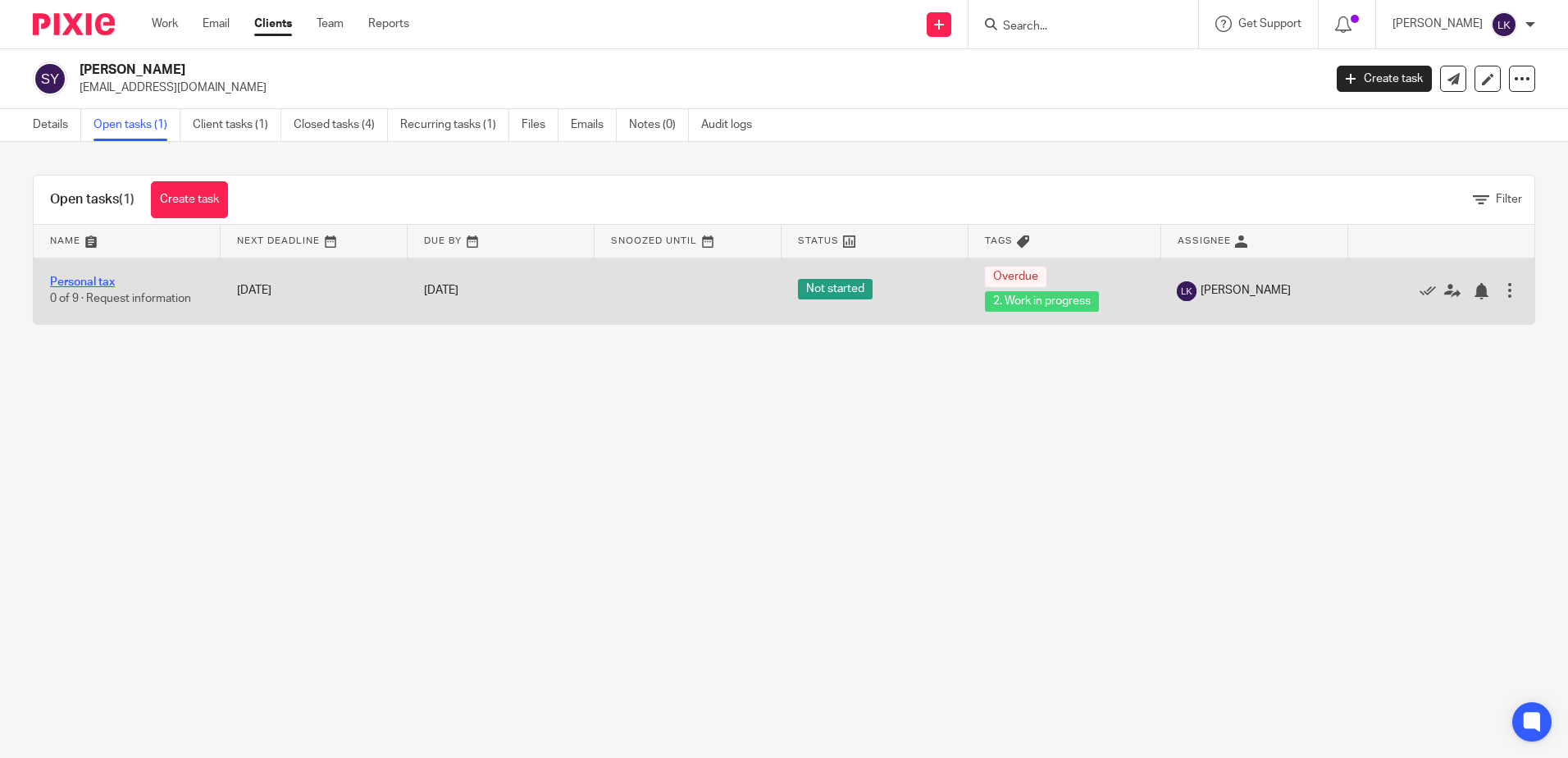
click at [94, 281] on link "Personal tax" at bounding box center [82, 283] width 65 height 11
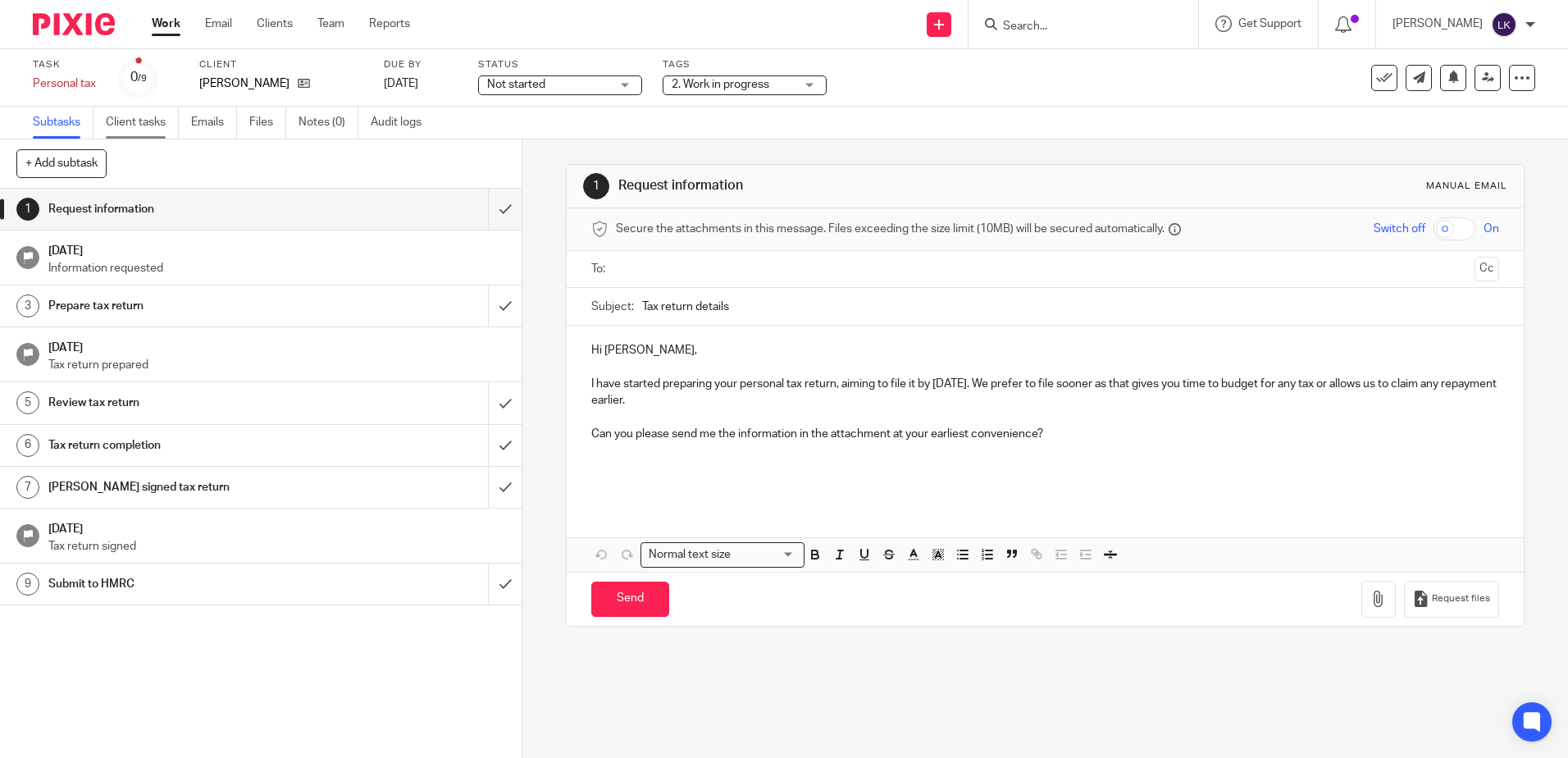
click at [136, 116] on link "Client tasks" at bounding box center [142, 122] width 73 height 32
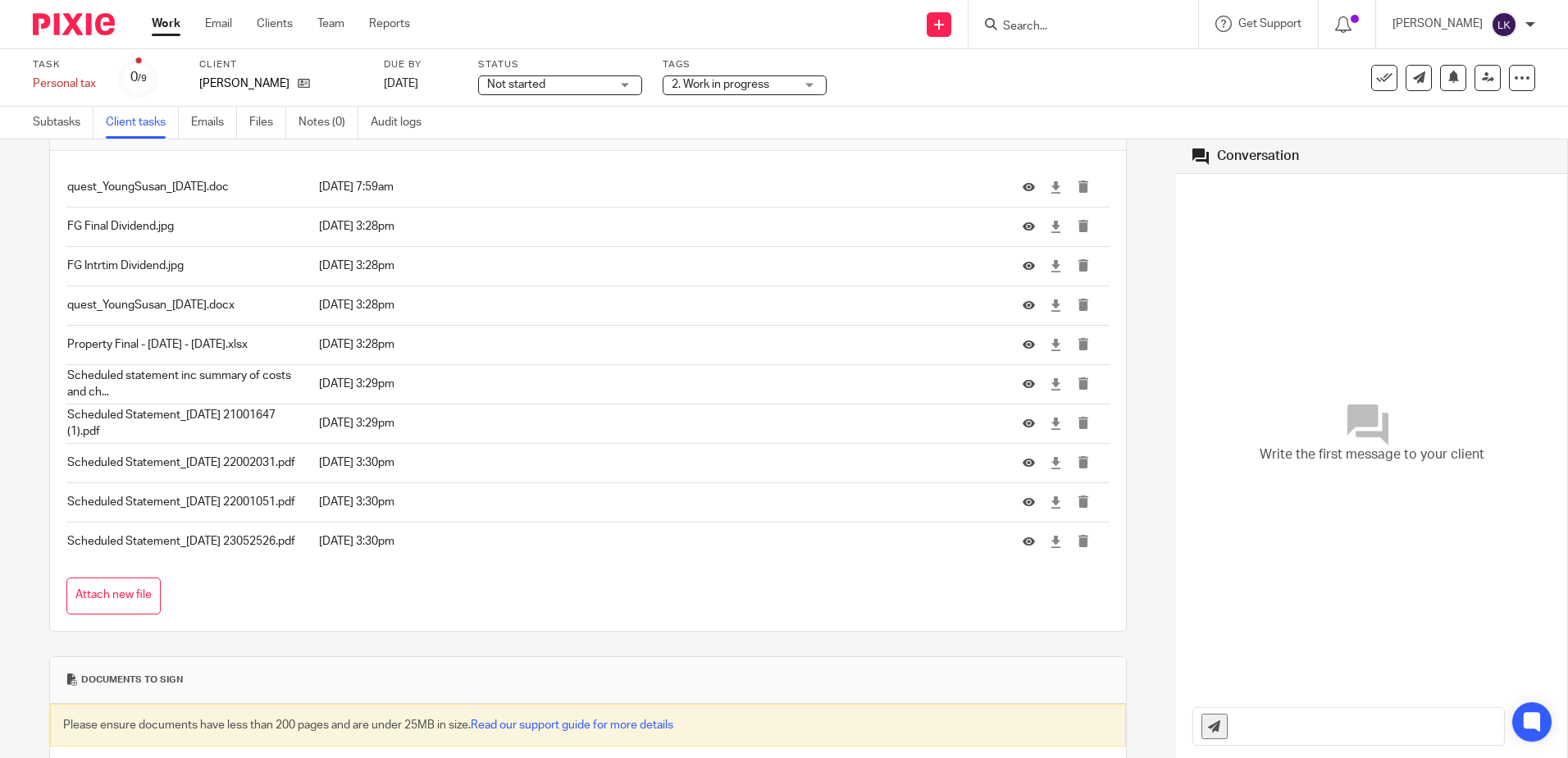
scroll to position [87, 0]
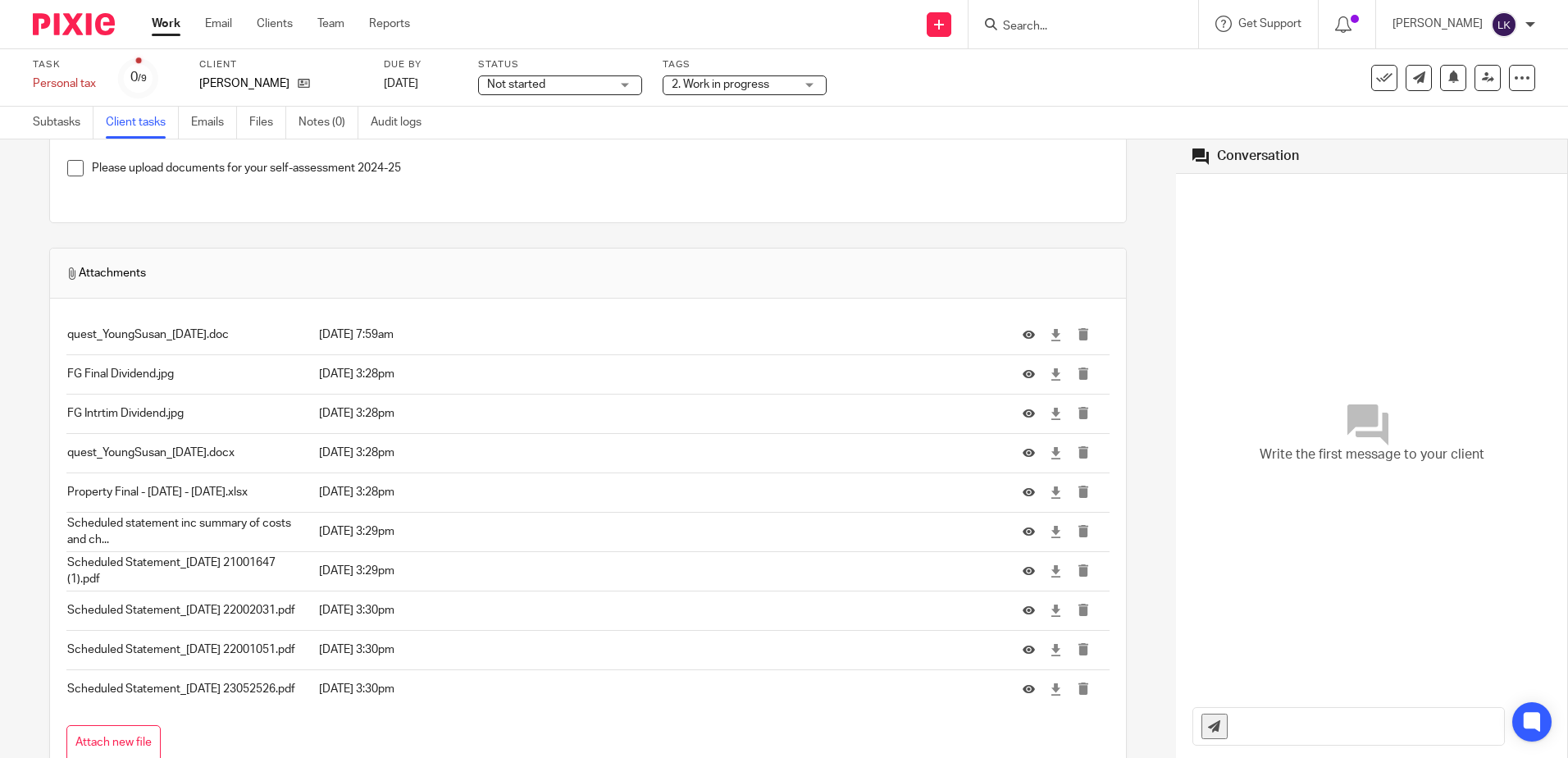
click at [602, 180] on div "Please upload documents for your self-assessment 2024-25" at bounding box center [601, 172] width 1018 height 25
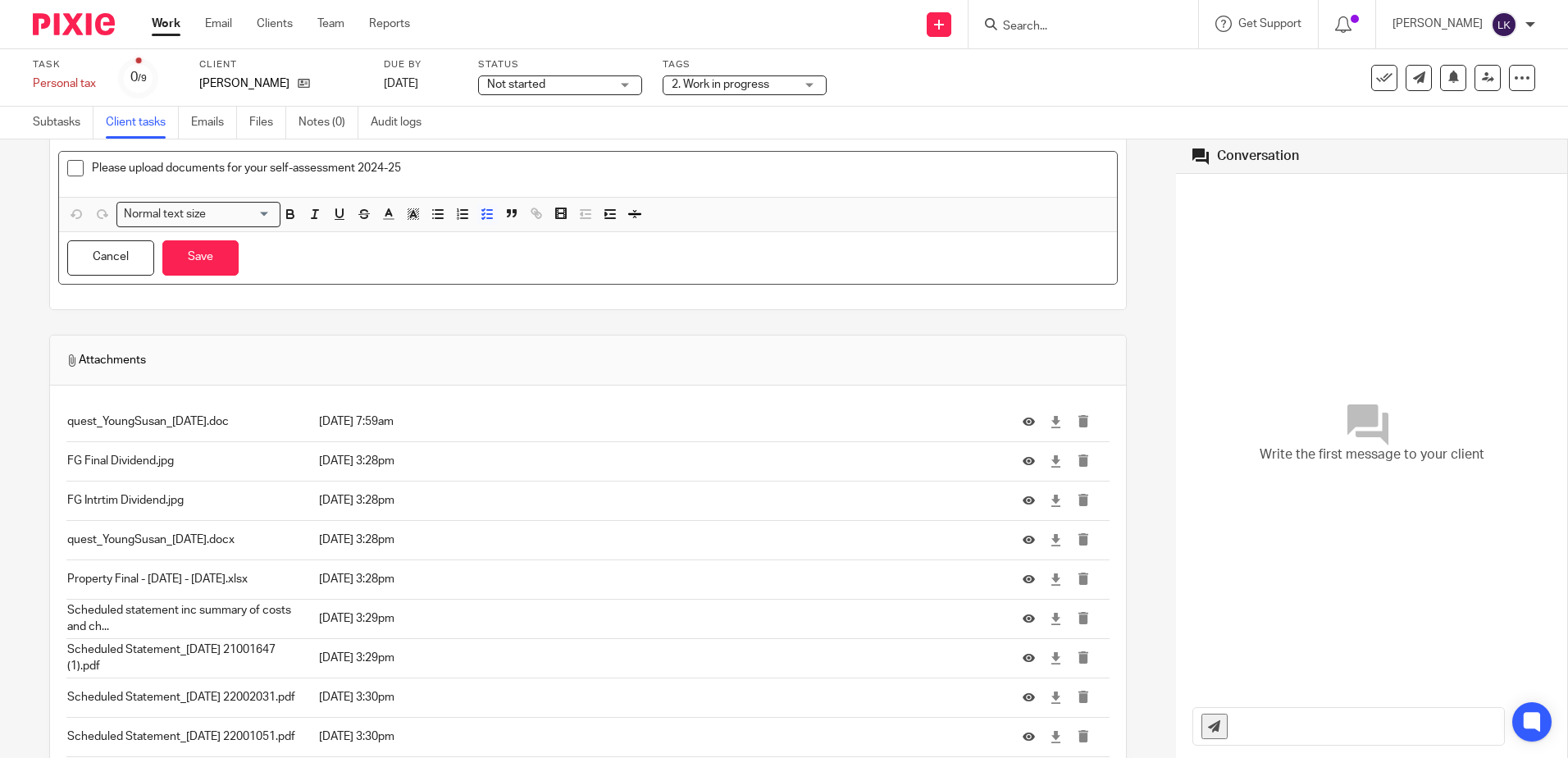
click at [675, 346] on div "Attachments" at bounding box center [588, 360] width 1044 height 33
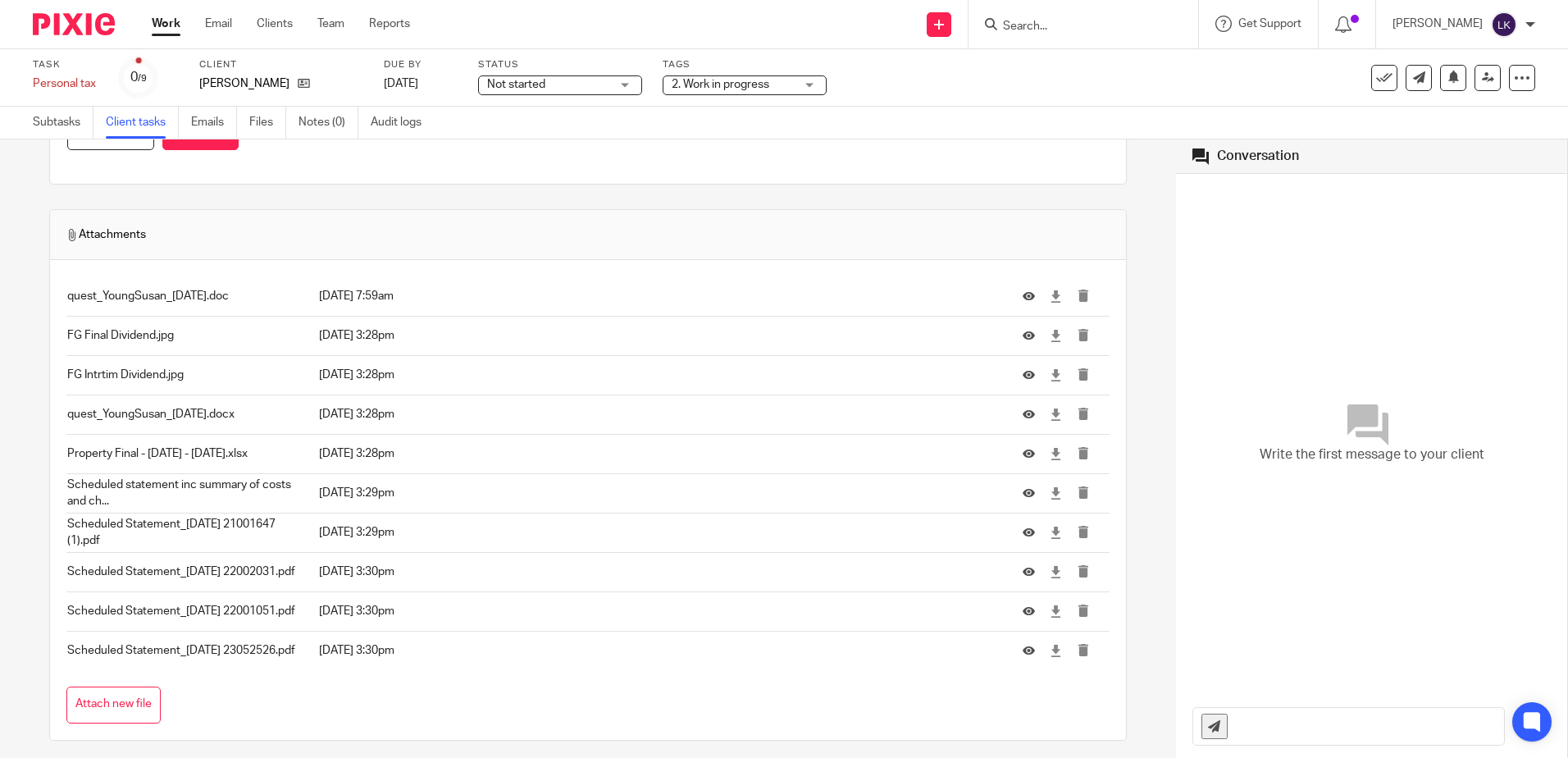
scroll to position [174, 0]
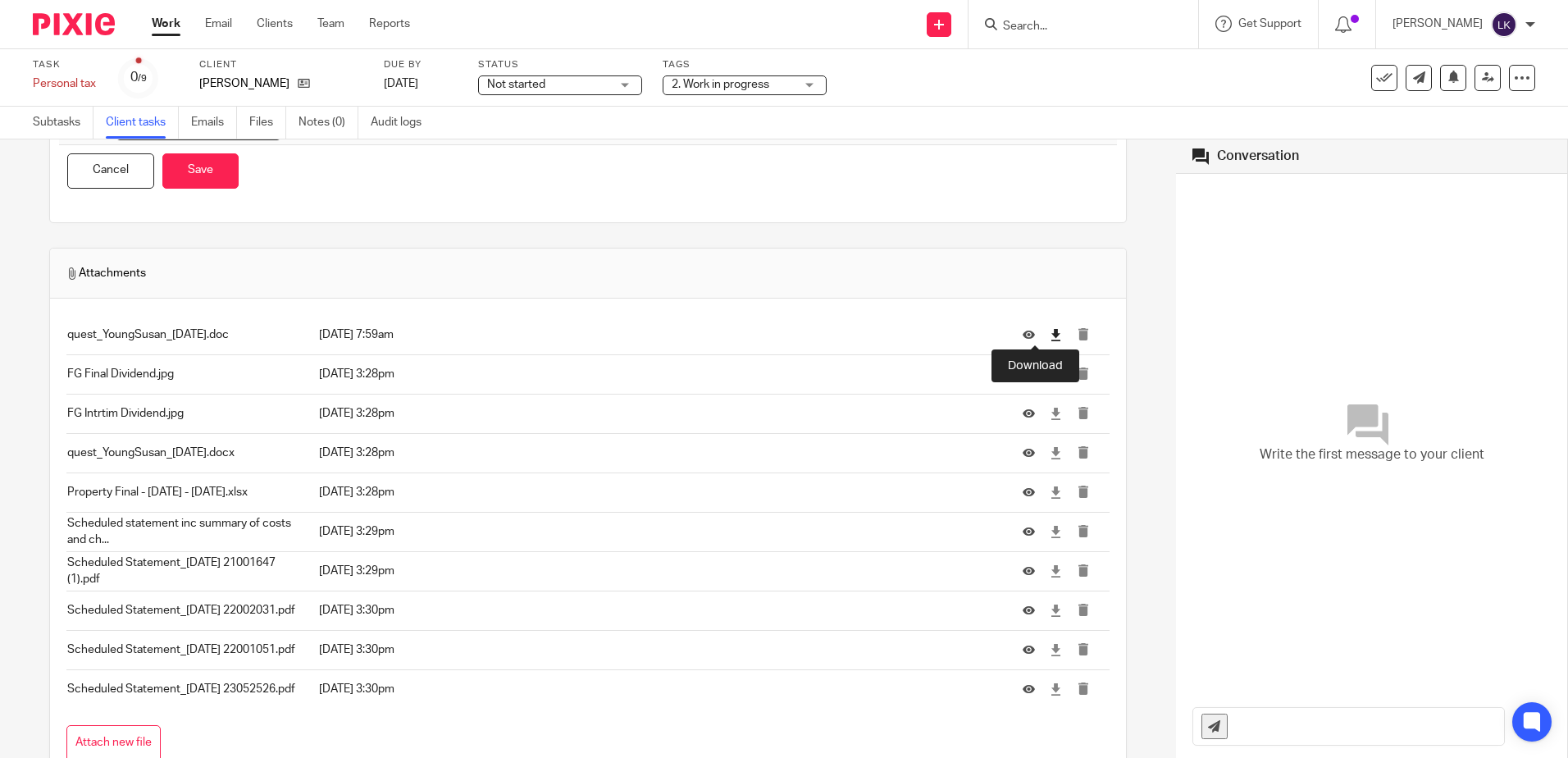
click at [1050, 334] on icon at bounding box center [1056, 334] width 12 height 12
click at [1050, 372] on icon at bounding box center [1056, 375] width 12 height 12
click at [1050, 414] on icon at bounding box center [1056, 414] width 12 height 12
click at [1050, 450] on icon at bounding box center [1056, 453] width 12 height 12
click at [1050, 489] on icon at bounding box center [1056, 493] width 12 height 12
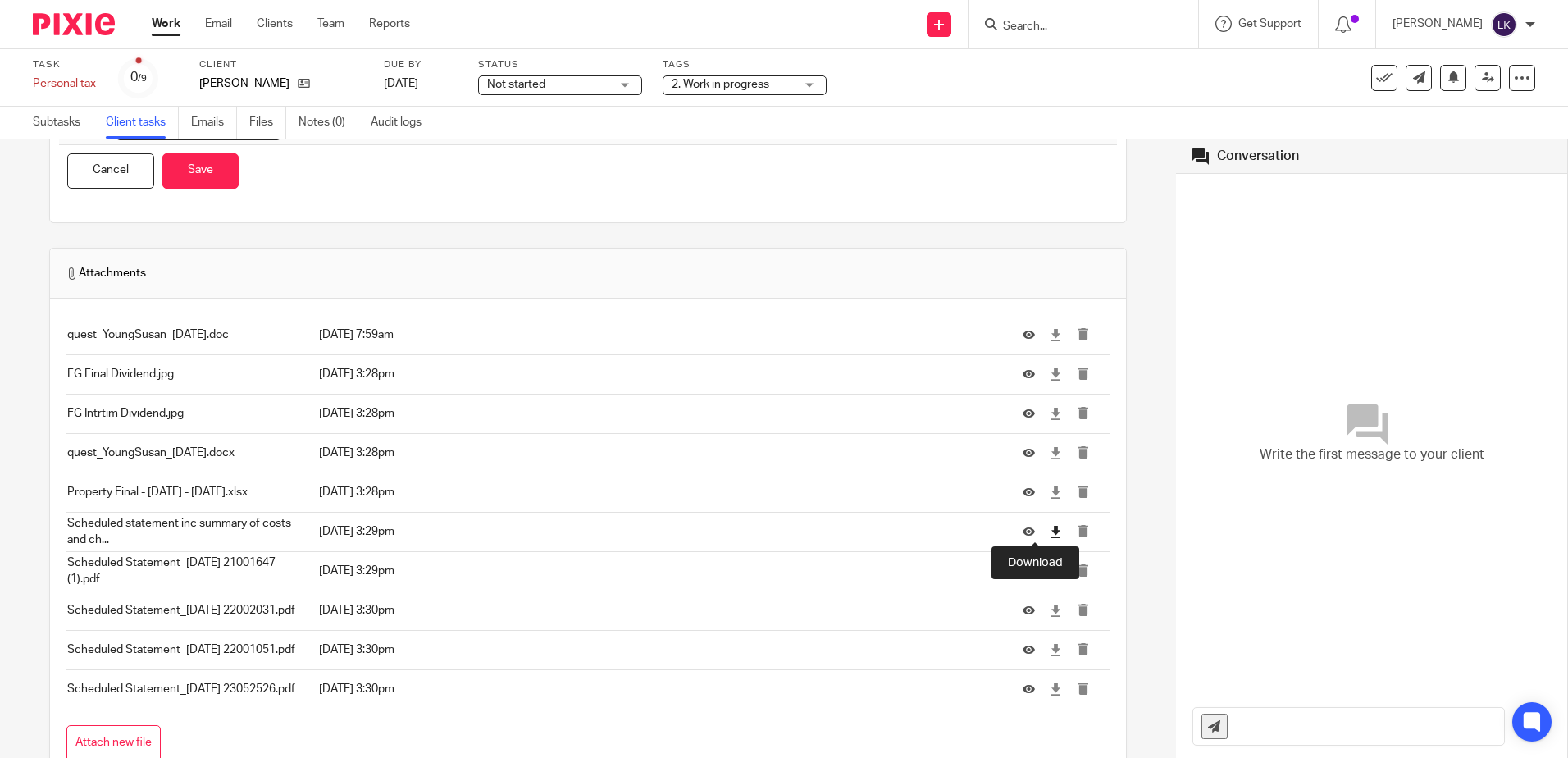
click at [1050, 532] on icon at bounding box center [1056, 532] width 12 height 12
click at [1050, 568] on icon at bounding box center [1056, 571] width 12 height 12
click at [1050, 609] on icon at bounding box center [1056, 610] width 12 height 12
click at [1050, 649] on icon at bounding box center [1056, 650] width 12 height 12
click at [1050, 691] on icon at bounding box center [1056, 689] width 12 height 12
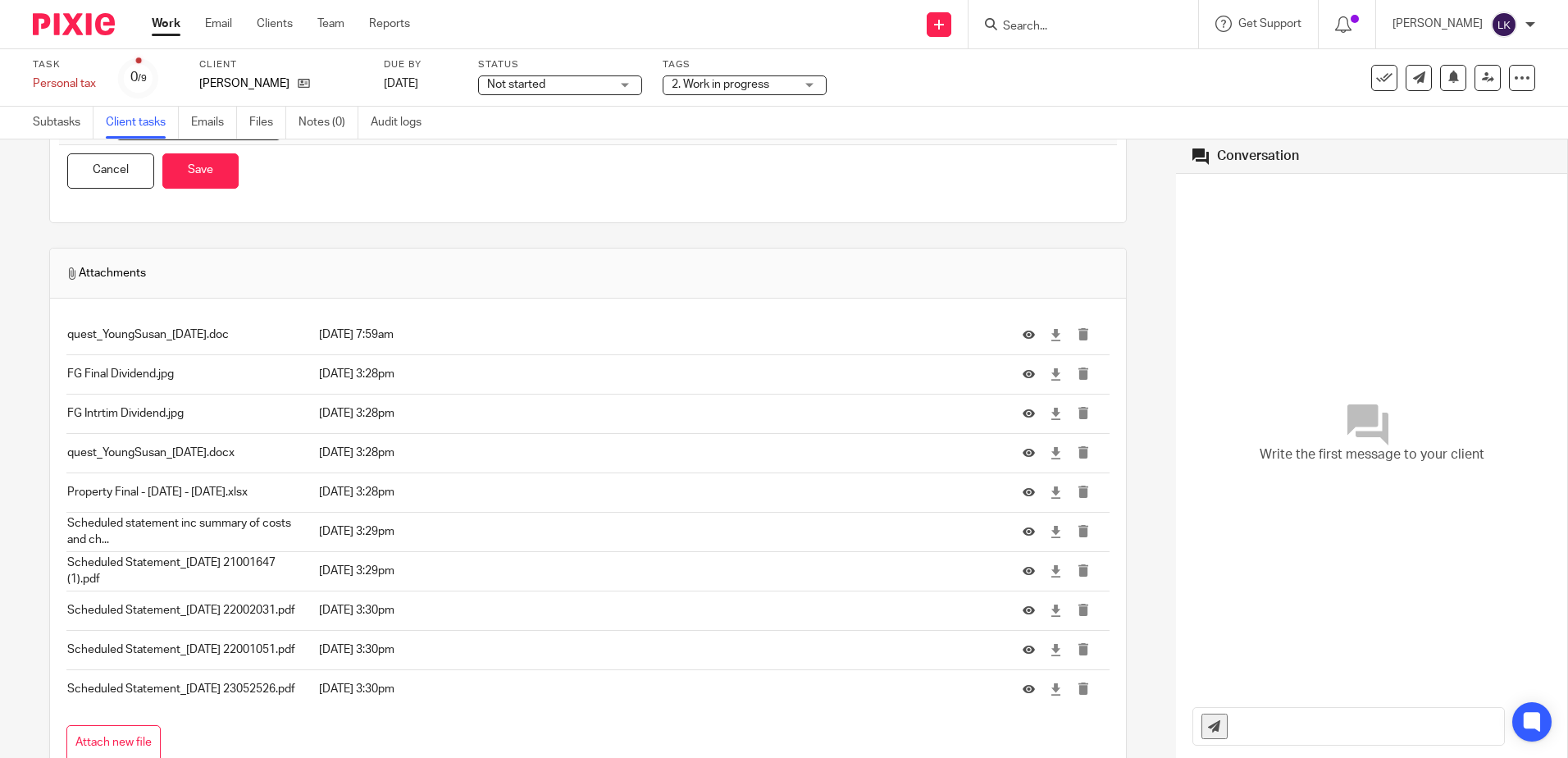
click at [393, 234] on div "Task list · Mark as done by the client on 01 Sep at 03:30 pm Send to client Sen…" at bounding box center [588, 485] width 1079 height 1039
drag, startPoint x: 266, startPoint y: 82, endPoint x: 437, endPoint y: 64, distance: 171.9
click at [298, 82] on icon at bounding box center [304, 83] width 12 height 12
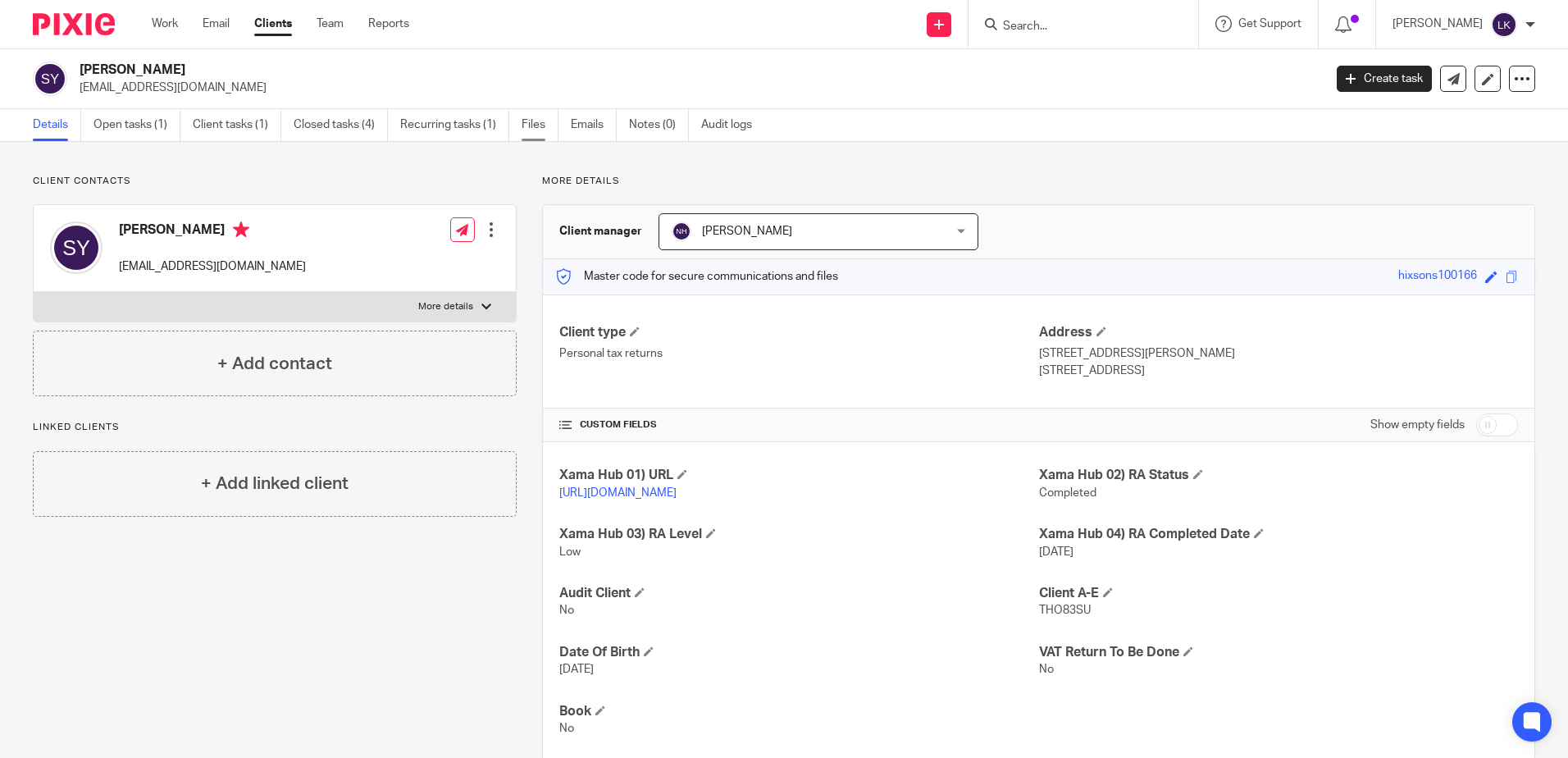
click at [533, 116] on link "Files" at bounding box center [540, 125] width 37 height 32
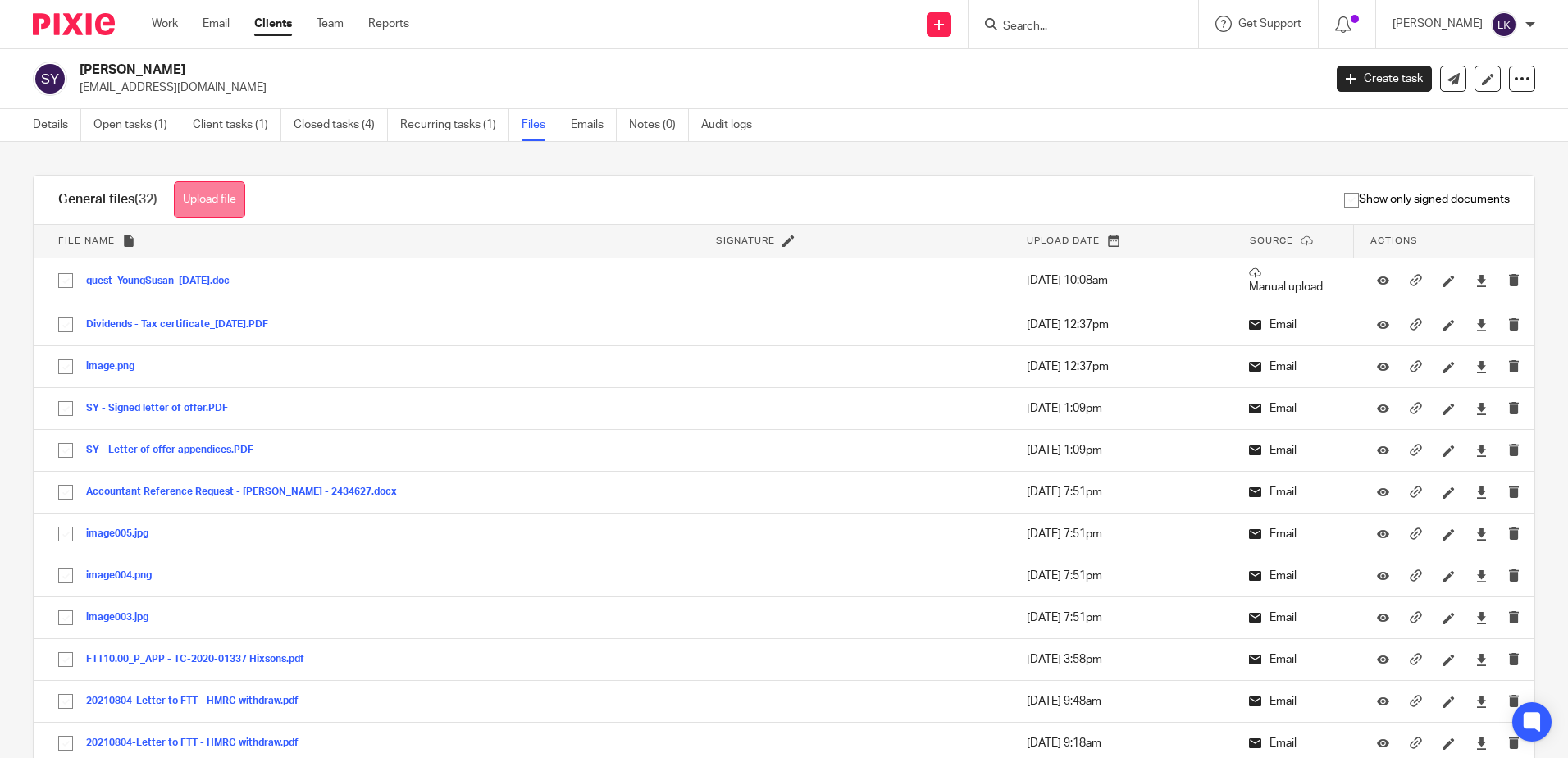
click at [221, 193] on button "Upload file" at bounding box center [210, 199] width 72 height 37
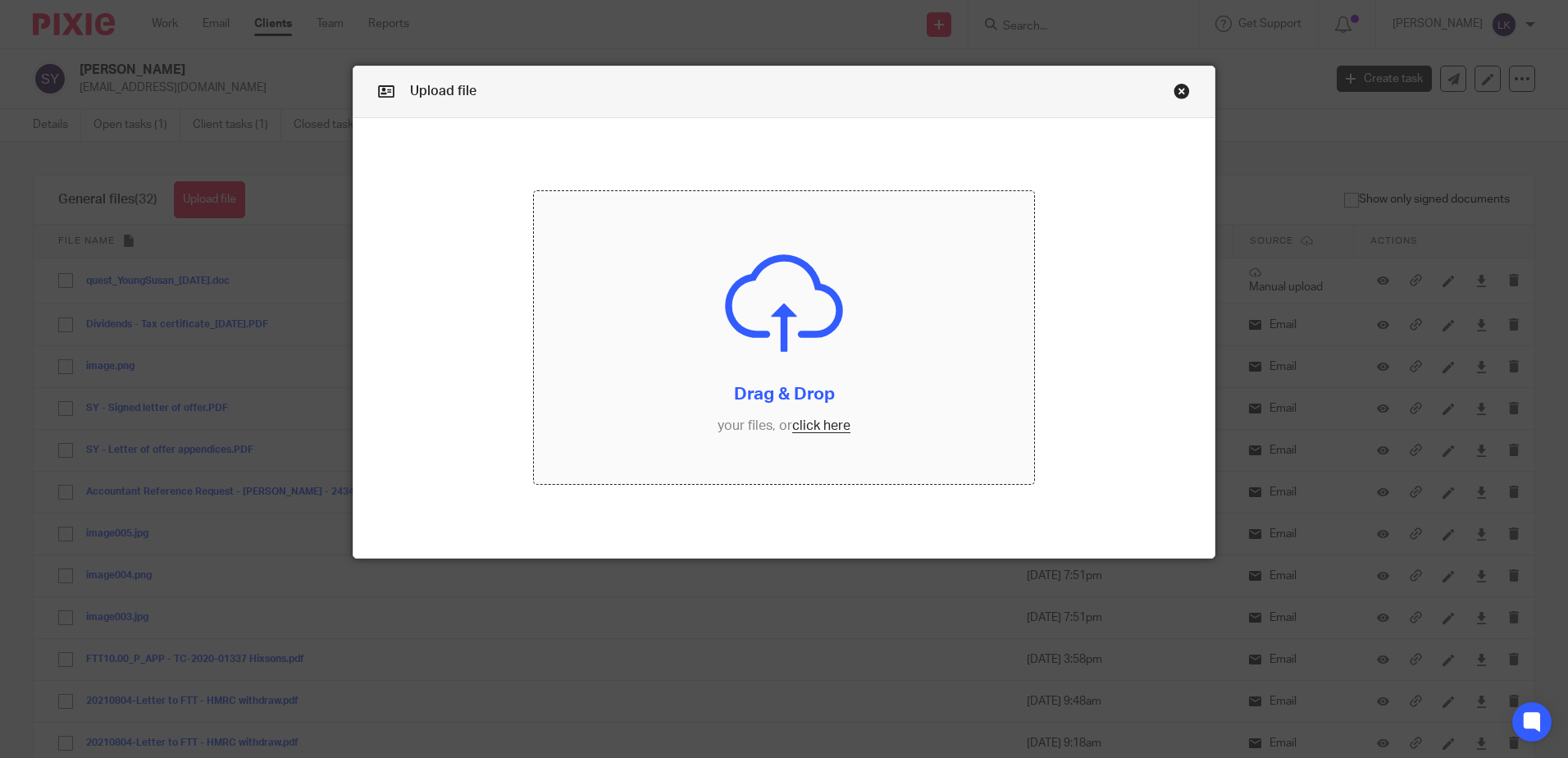
click at [815, 421] on input "file" at bounding box center [784, 338] width 500 height 293
